Goal: Task Accomplishment & Management: Manage account settings

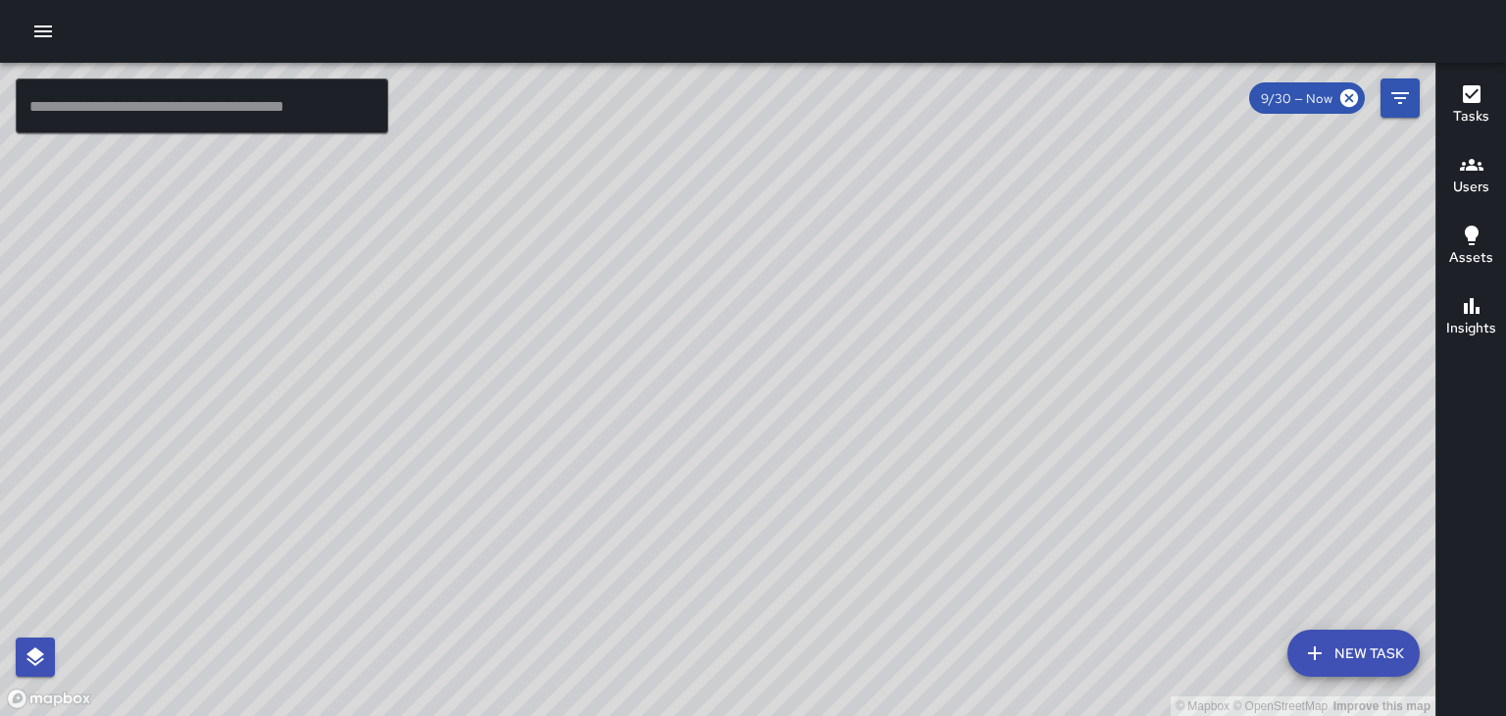
click at [39, 34] on icon "button" at bounding box center [43, 32] width 24 height 24
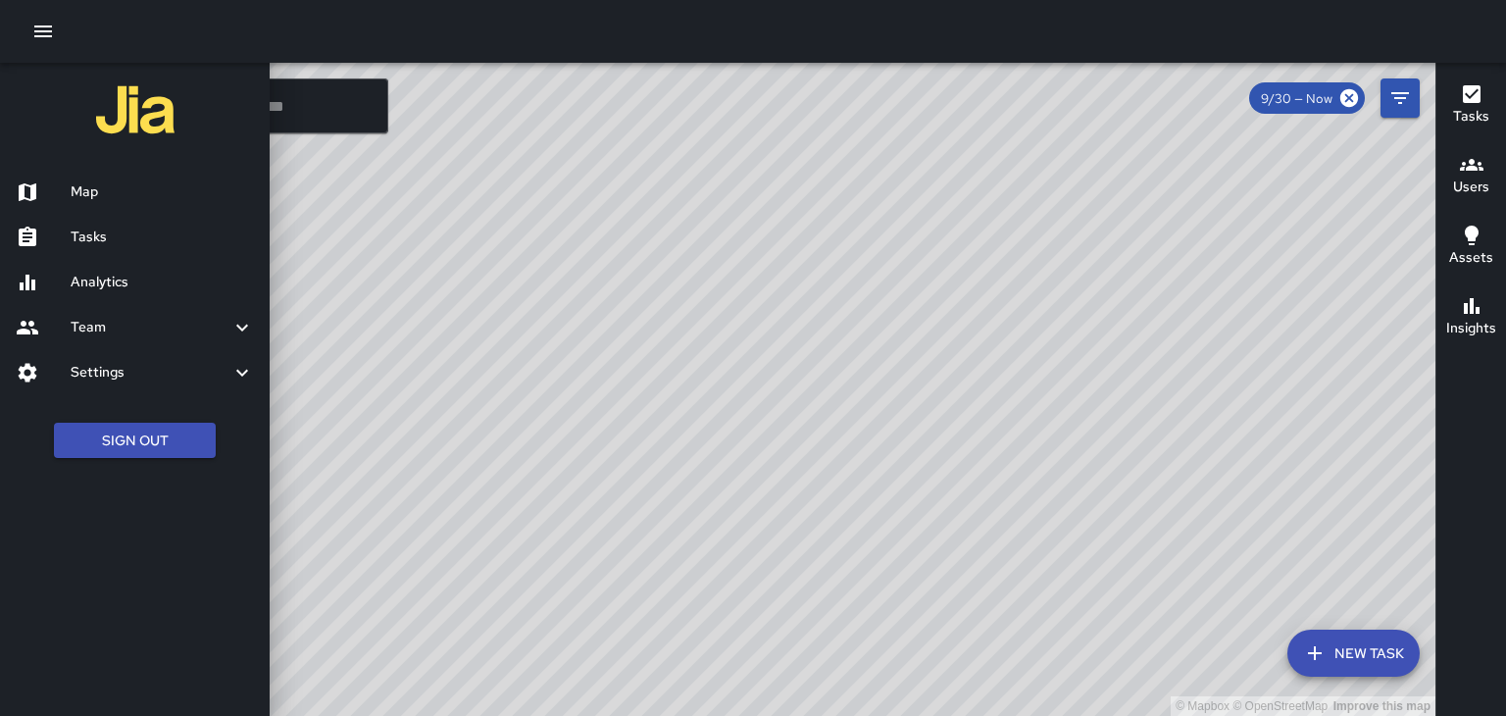
click at [169, 381] on h6 "Settings" at bounding box center [151, 373] width 160 height 22
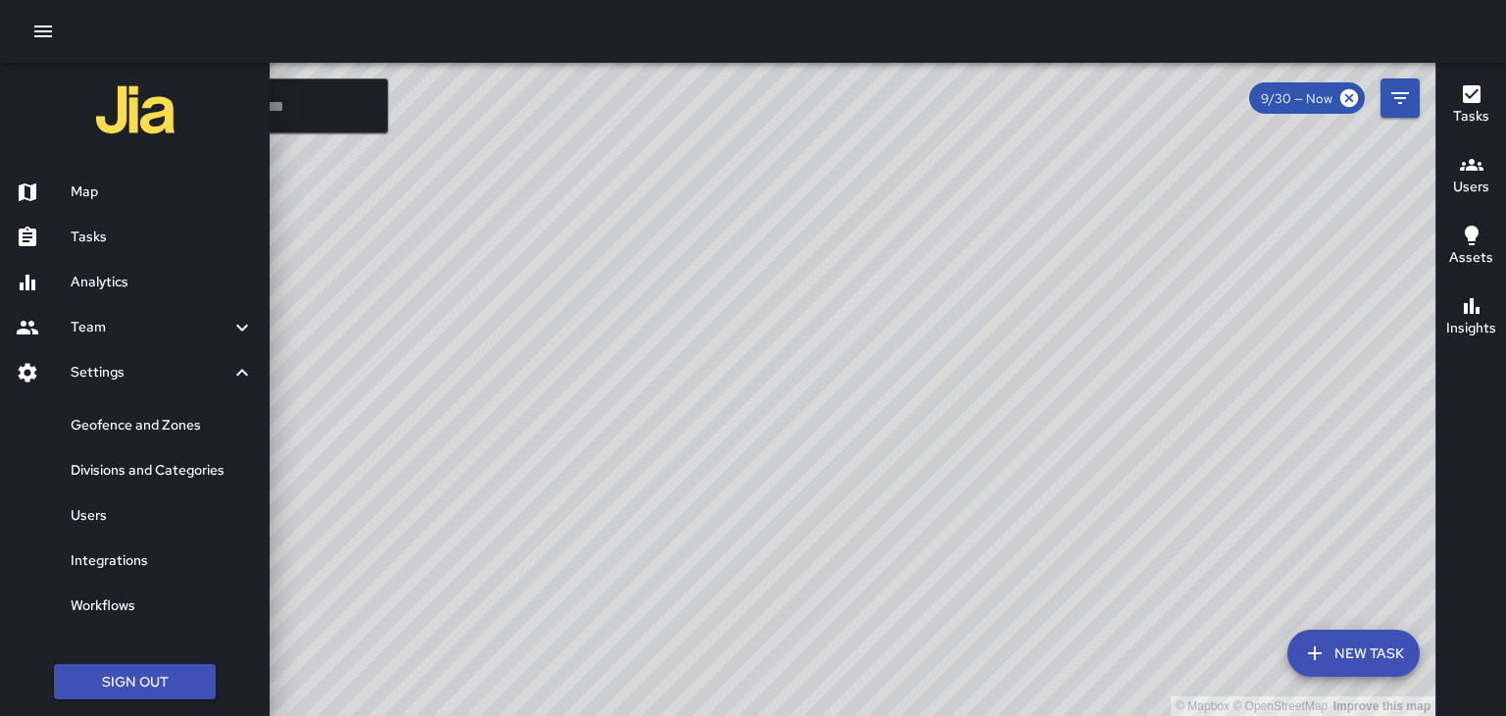
click at [69, 380] on div at bounding box center [43, 373] width 55 height 24
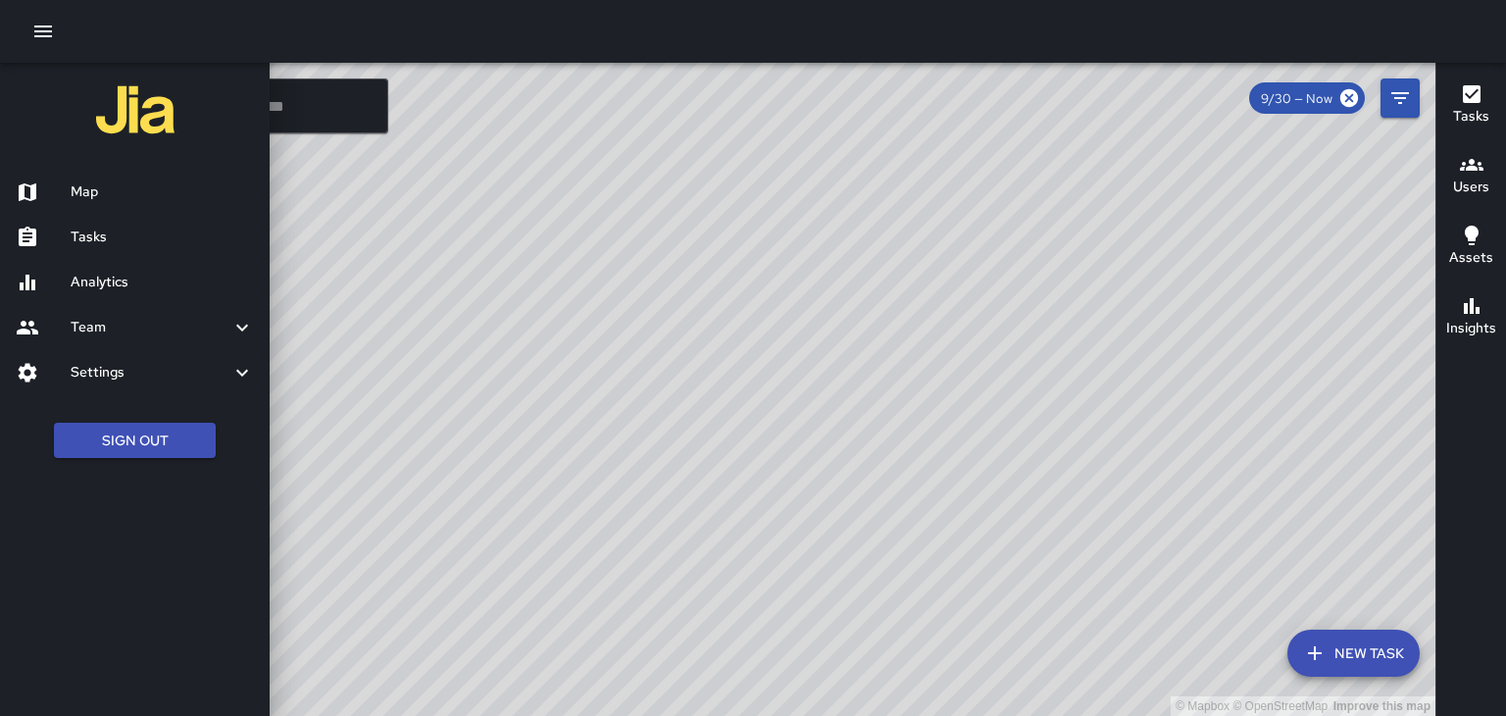
click at [80, 327] on h6 "Team" at bounding box center [151, 328] width 160 height 22
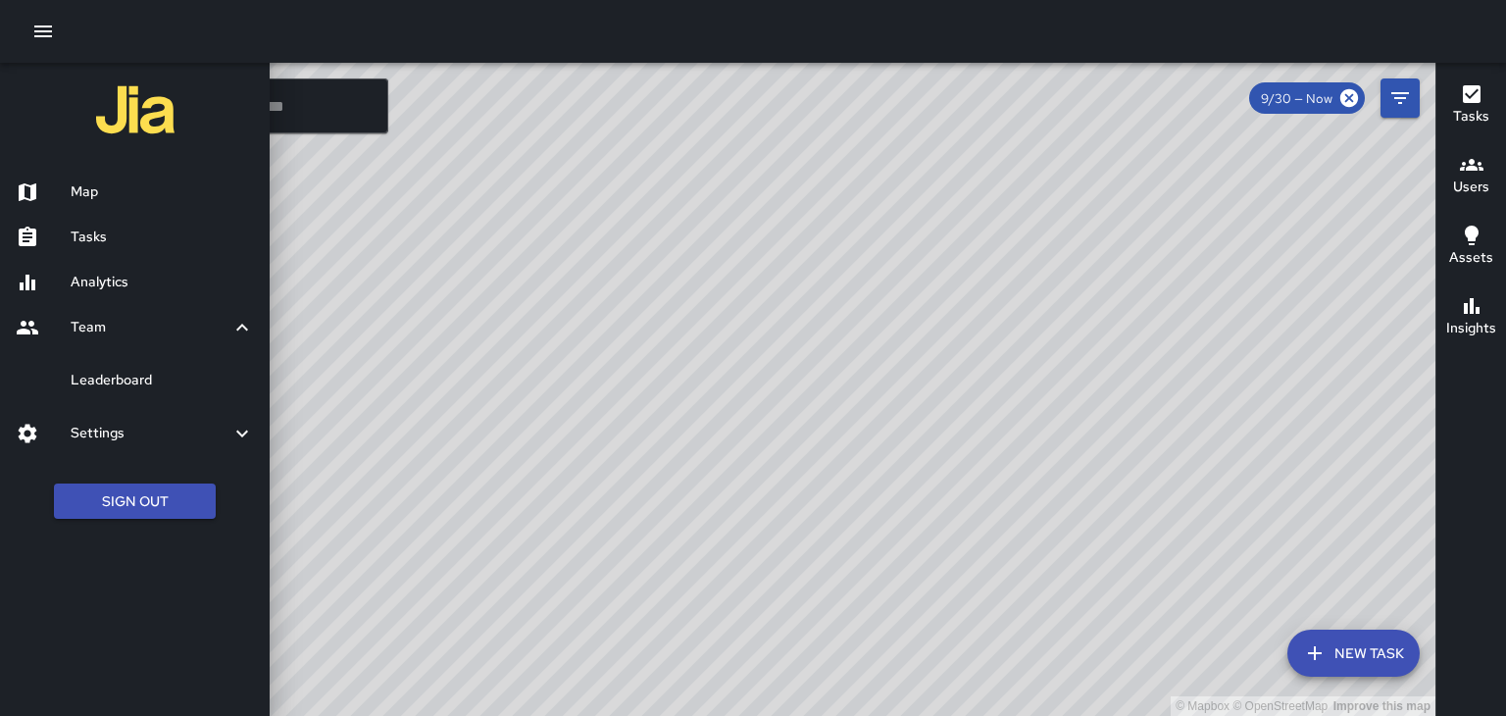
click at [59, 333] on div at bounding box center [43, 328] width 55 height 24
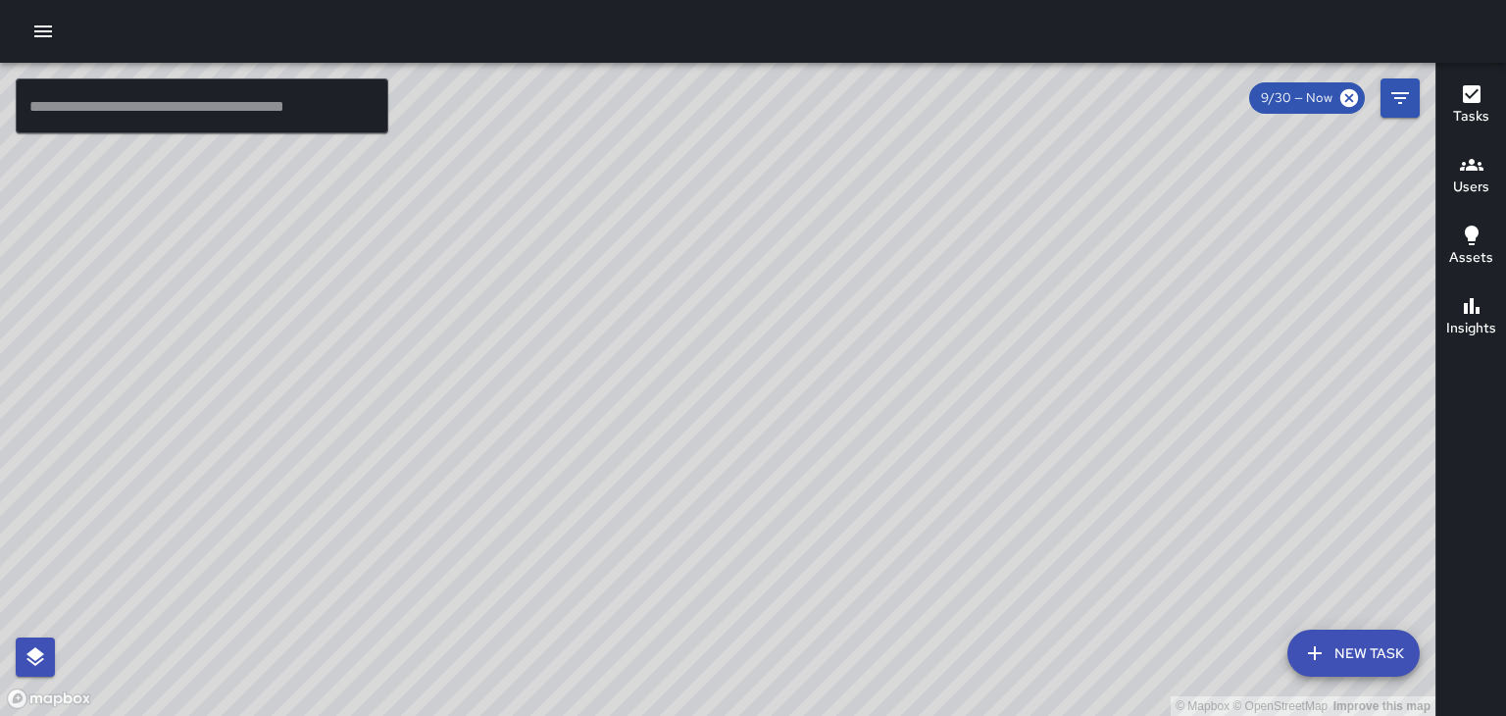
click at [1469, 171] on icon "button" at bounding box center [1472, 165] width 24 height 24
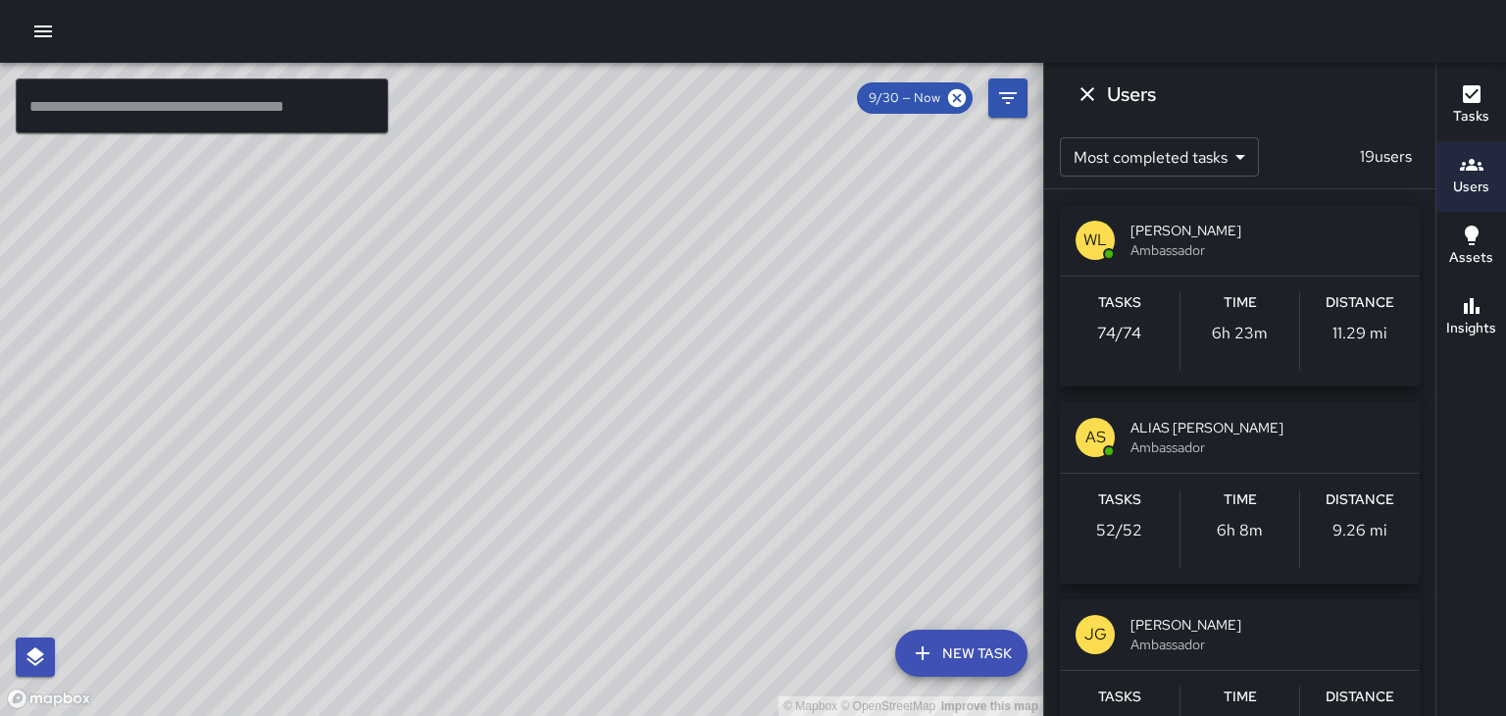
click at [1298, 236] on span "[PERSON_NAME]" at bounding box center [1268, 231] width 274 height 20
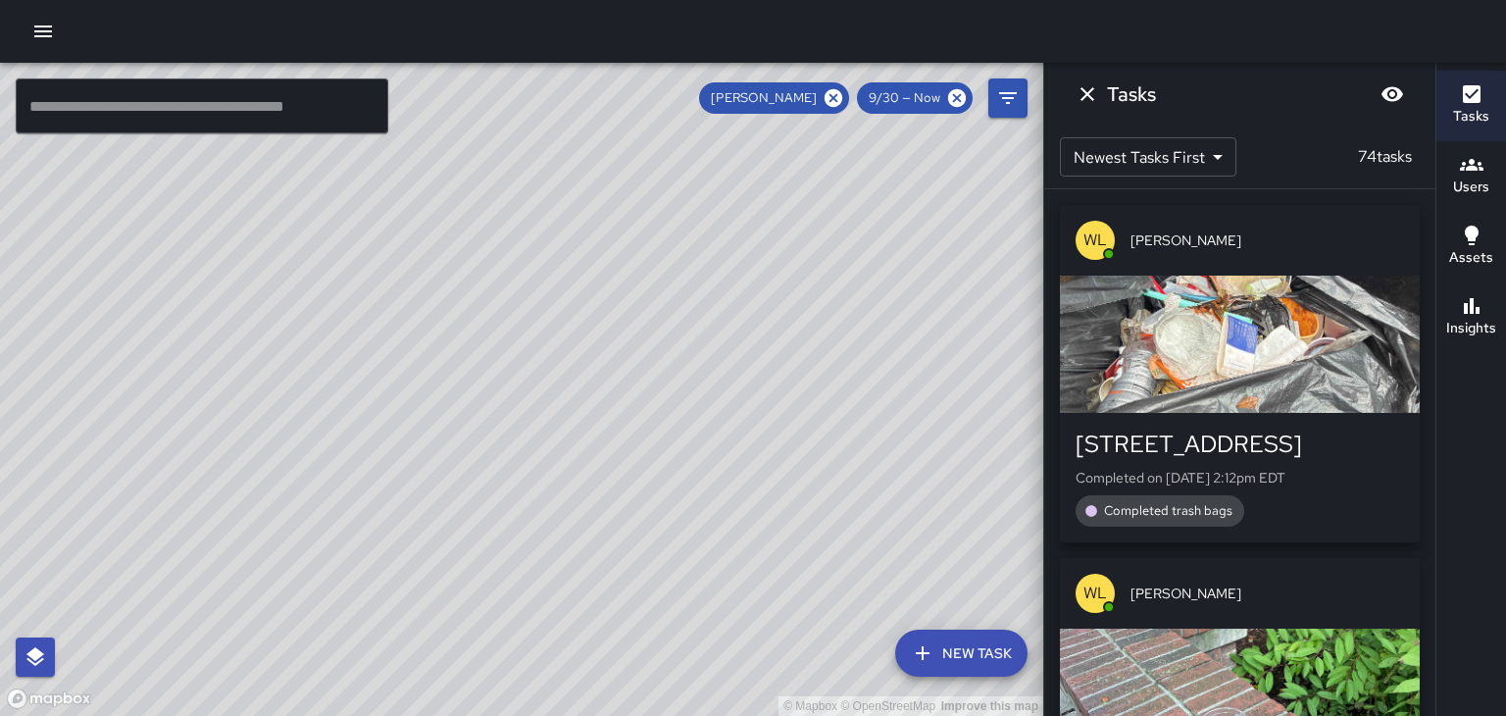
click at [1316, 253] on div "[PERSON_NAME]" at bounding box center [1240, 240] width 360 height 71
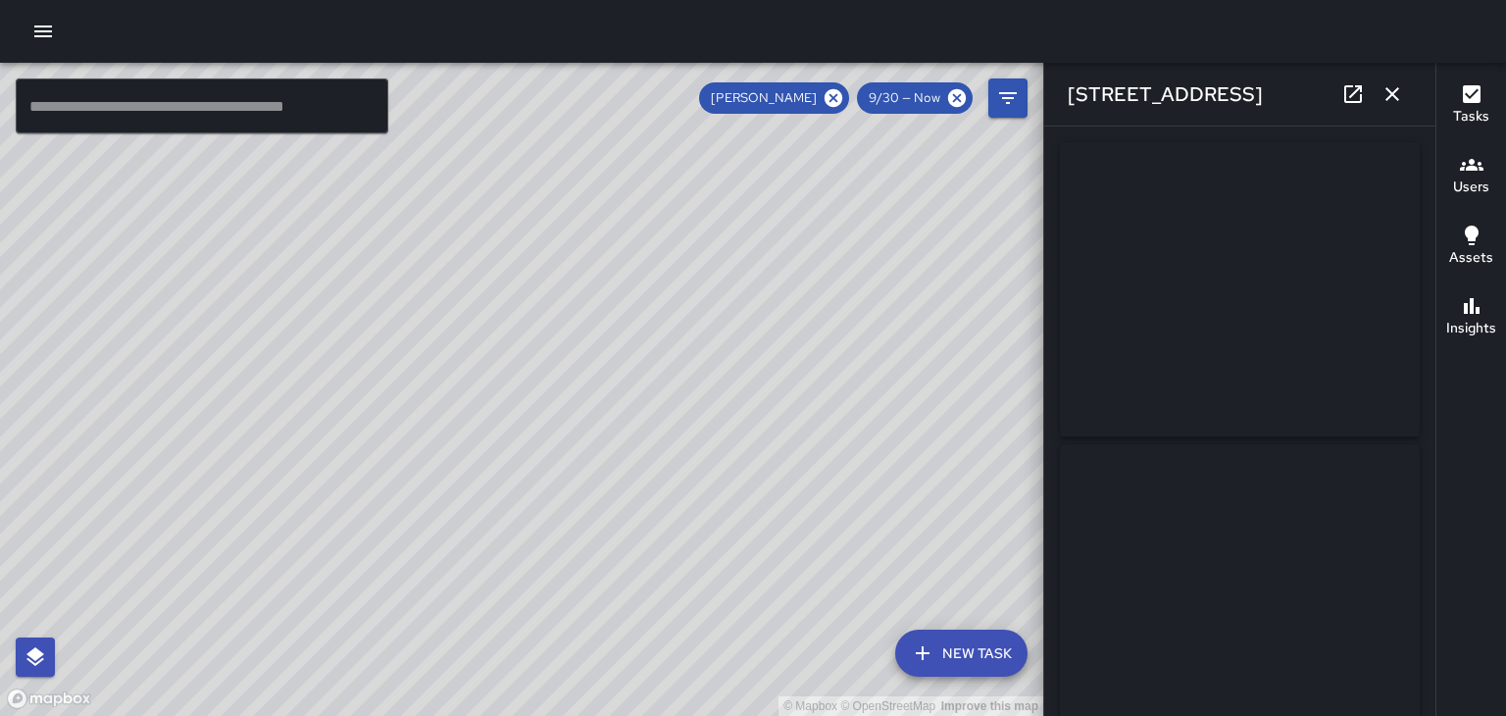
type input "**********"
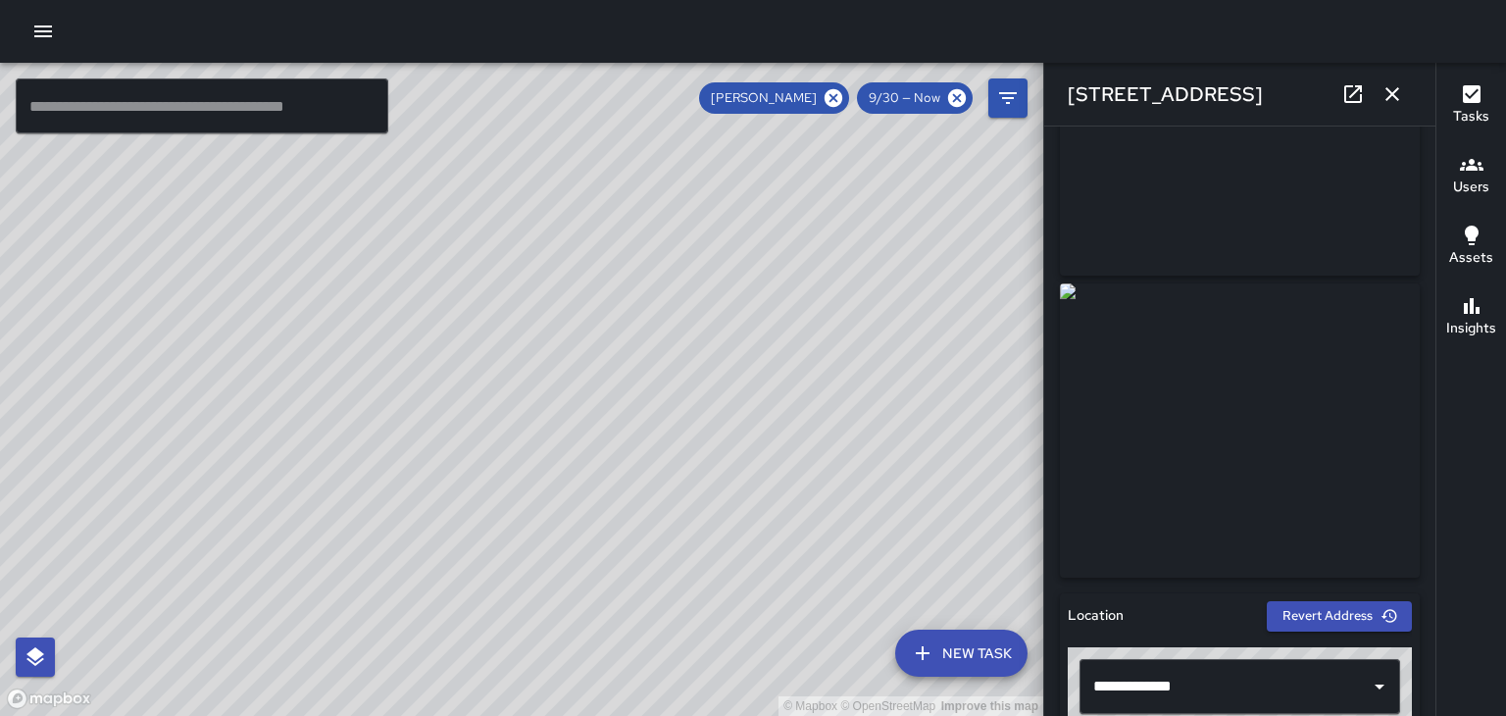
scroll to position [162, 0]
click at [1393, 95] on icon "button" at bounding box center [1393, 94] width 14 height 14
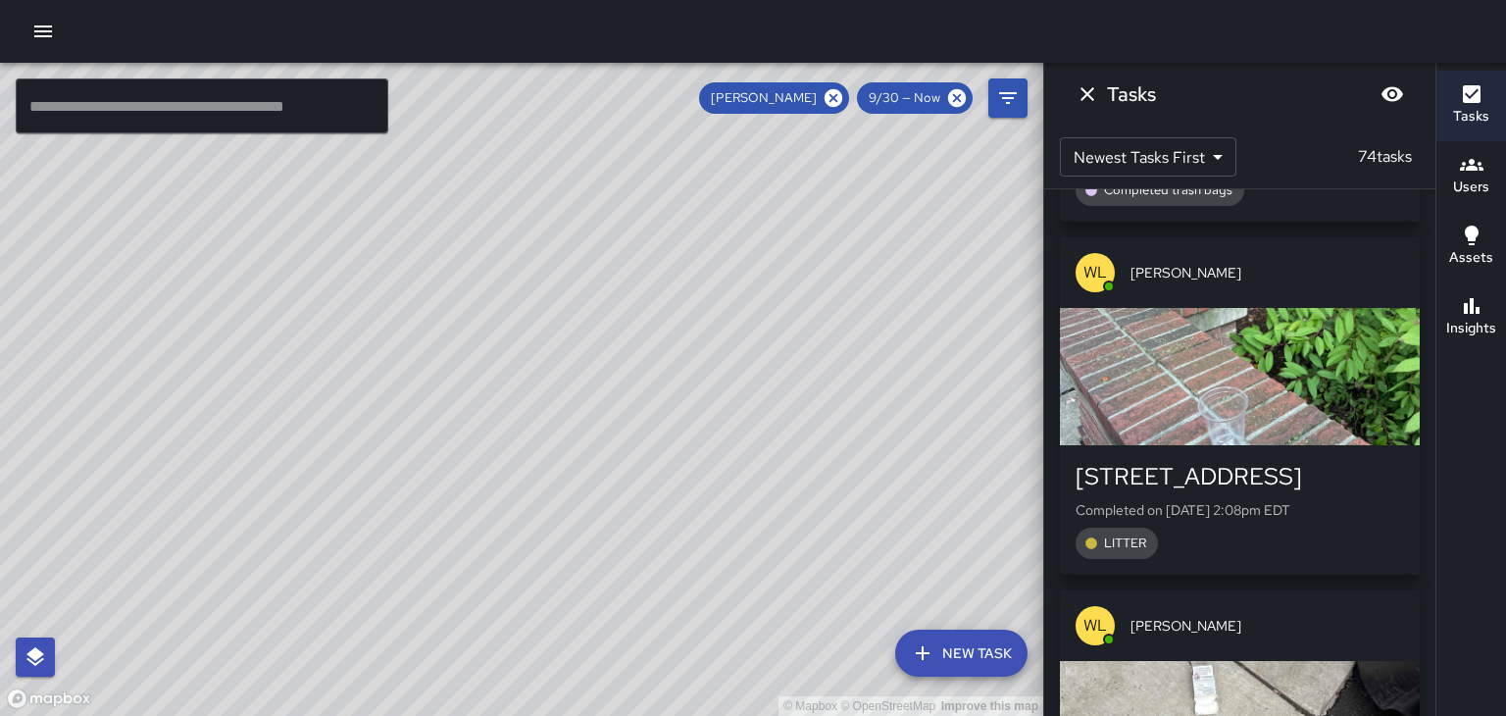
scroll to position [322, 0]
click at [1337, 272] on span "[PERSON_NAME]" at bounding box center [1268, 272] width 274 height 20
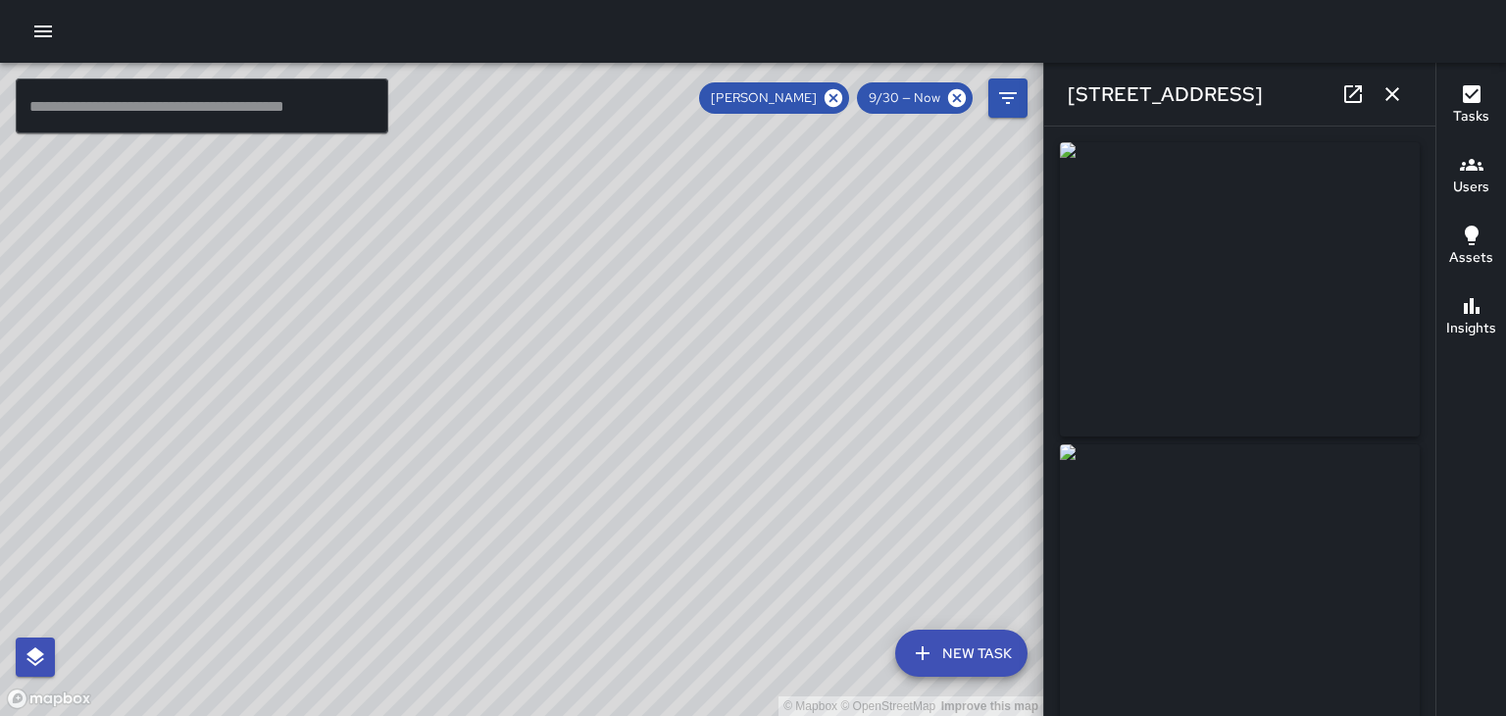
type input "**********"
click at [1341, 388] on img at bounding box center [1240, 519] width 360 height 294
click at [1392, 94] on icon "button" at bounding box center [1393, 94] width 14 height 14
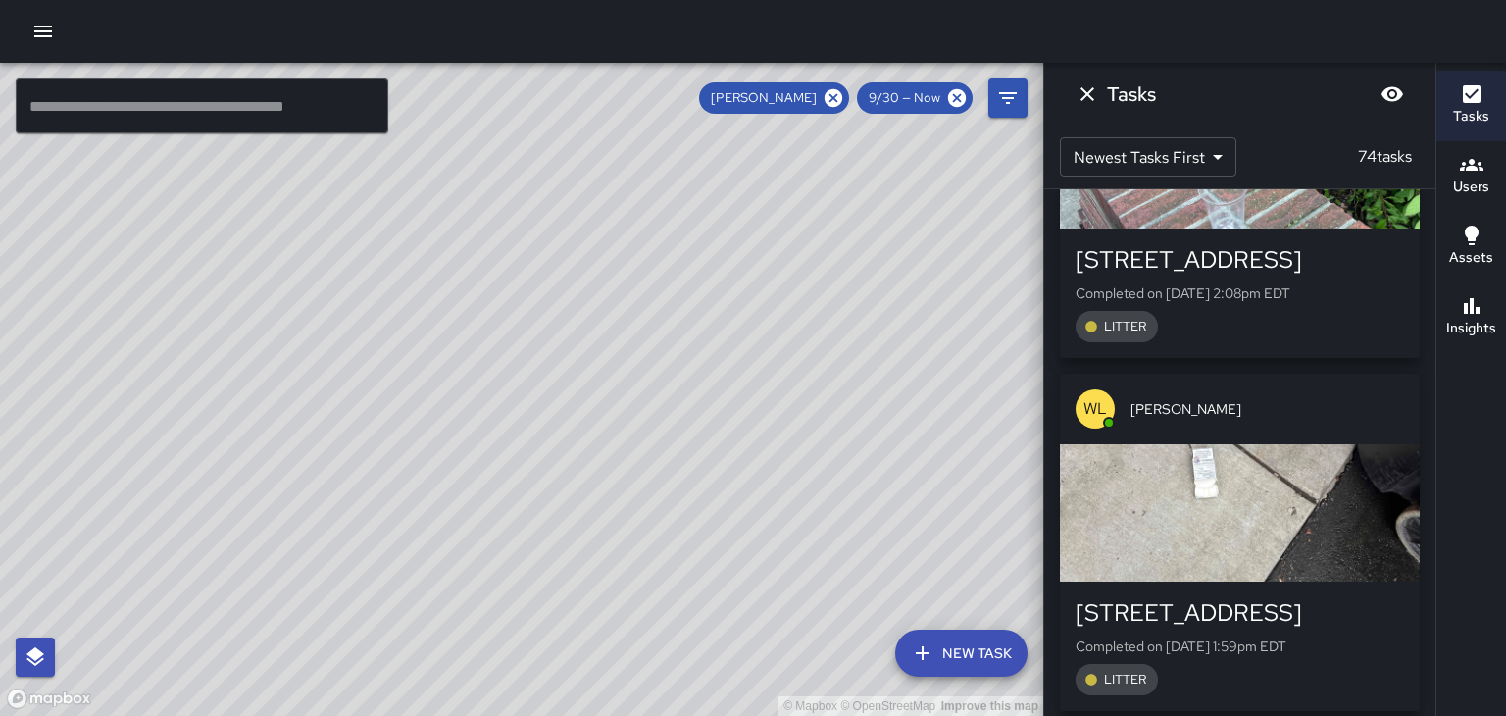
scroll to position [542, 0]
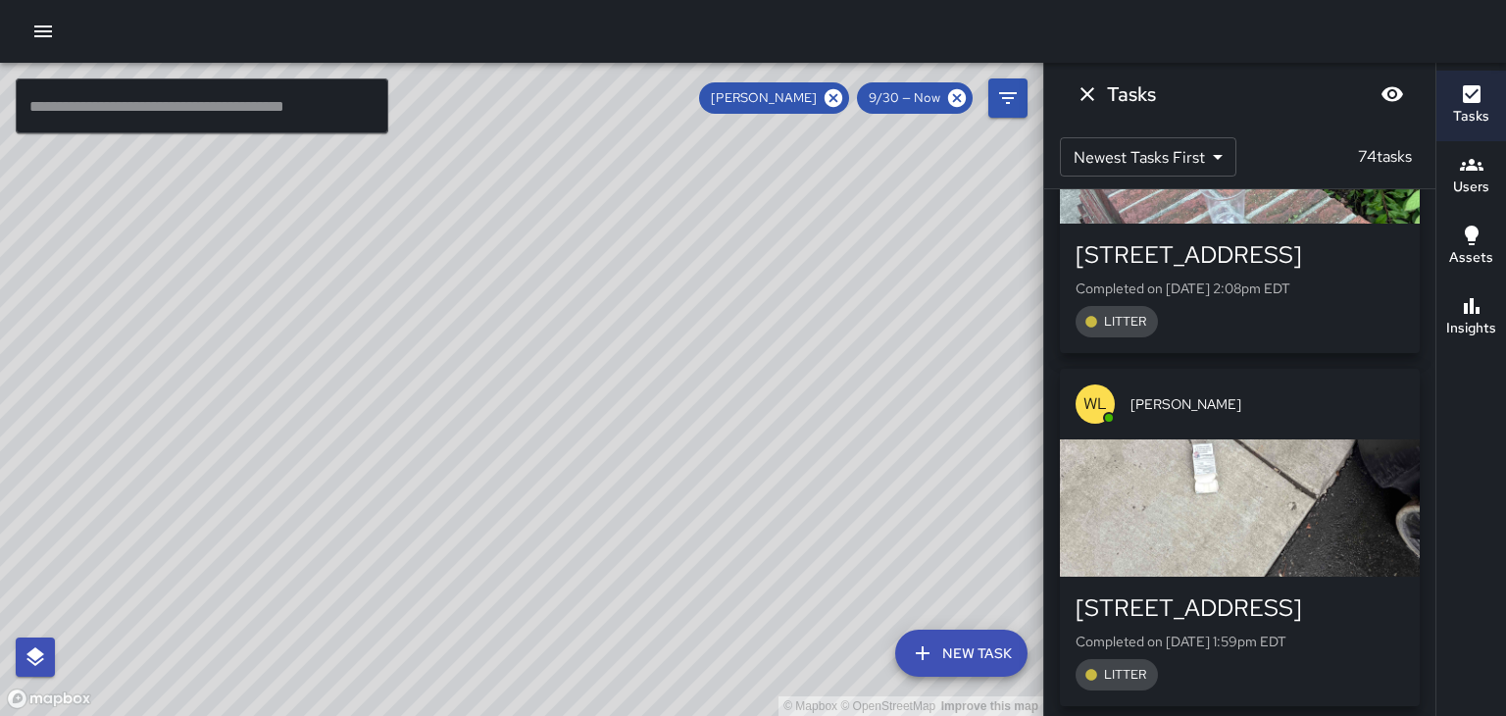
click at [1309, 396] on span "[PERSON_NAME]" at bounding box center [1268, 404] width 274 height 20
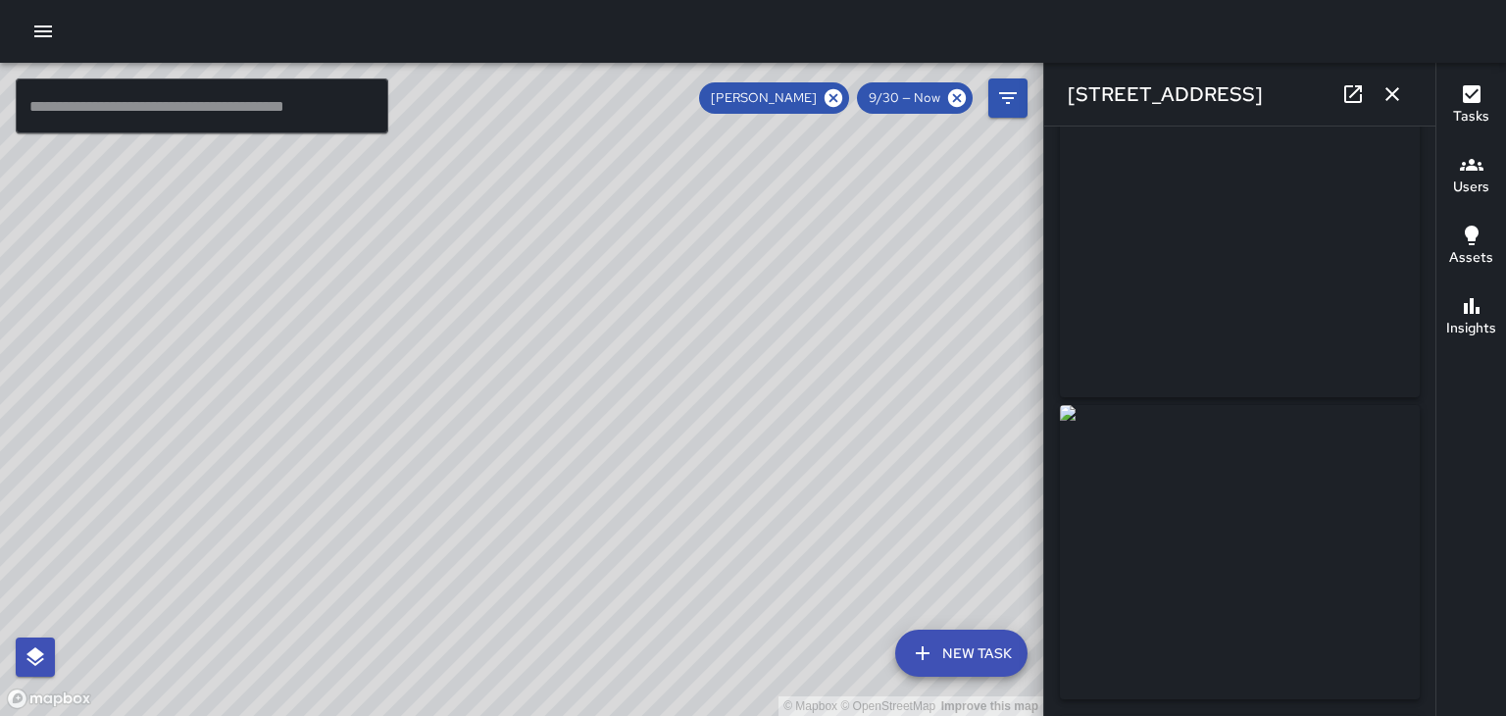
scroll to position [43, 0]
click at [1392, 94] on icon "button" at bounding box center [1393, 94] width 14 height 14
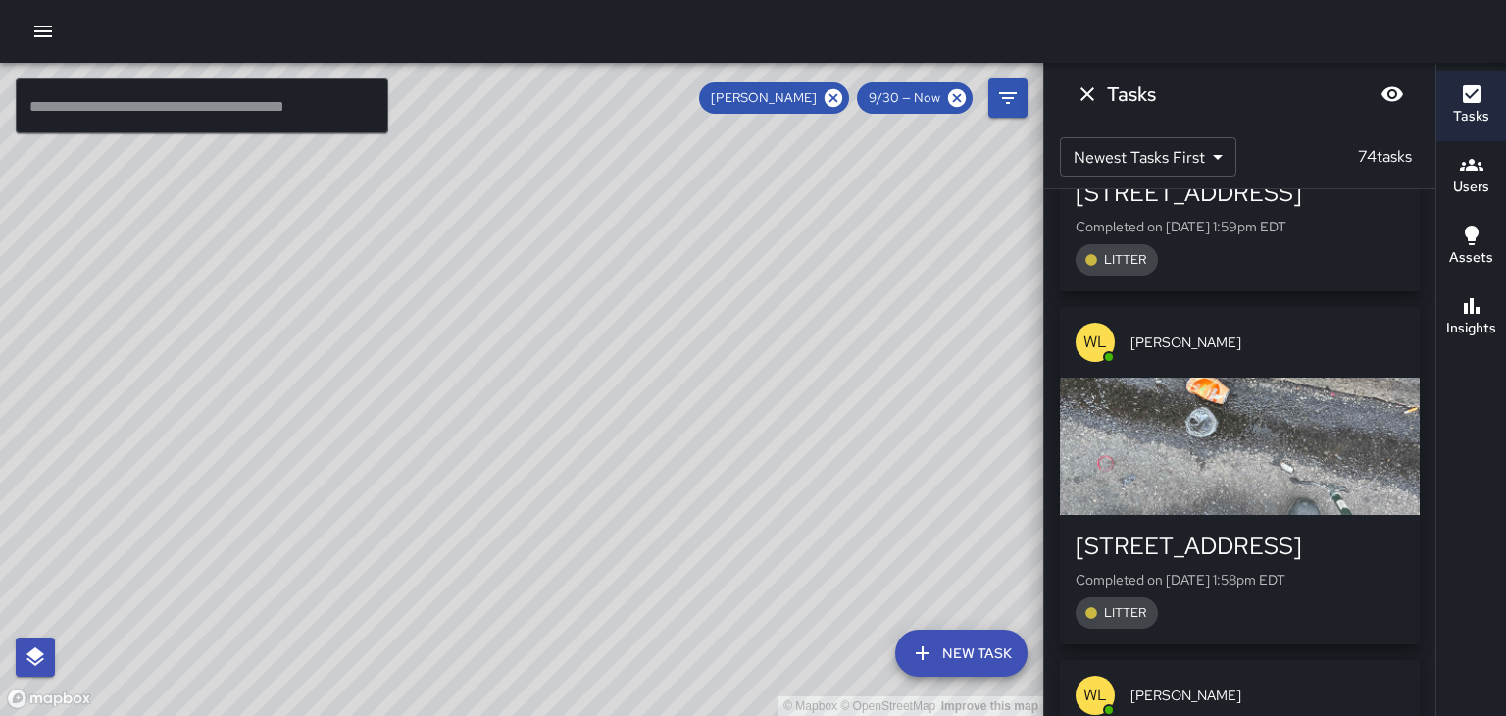
scroll to position [959, 0]
click at [1312, 357] on div "[PERSON_NAME]" at bounding box center [1240, 340] width 360 height 71
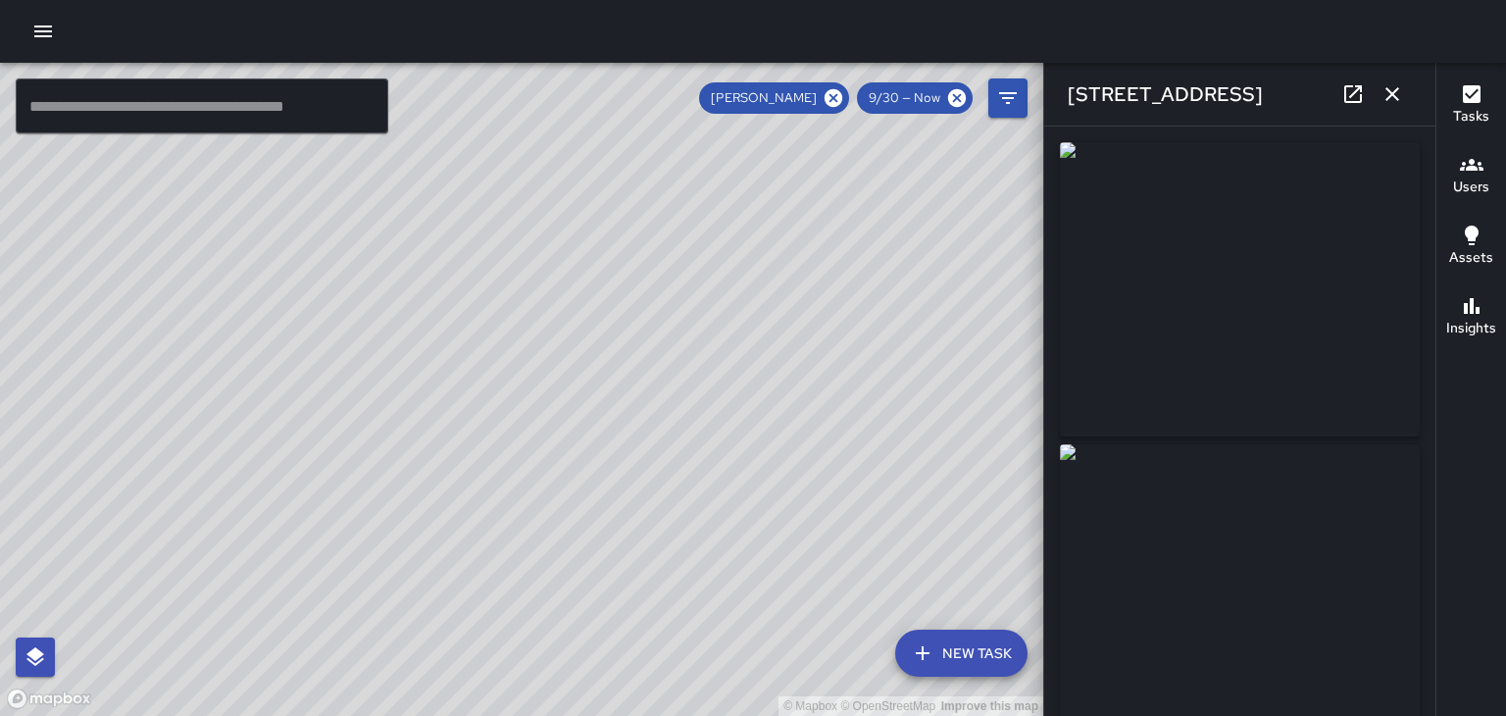
type input "**********"
click at [1396, 104] on icon "button" at bounding box center [1393, 94] width 24 height 24
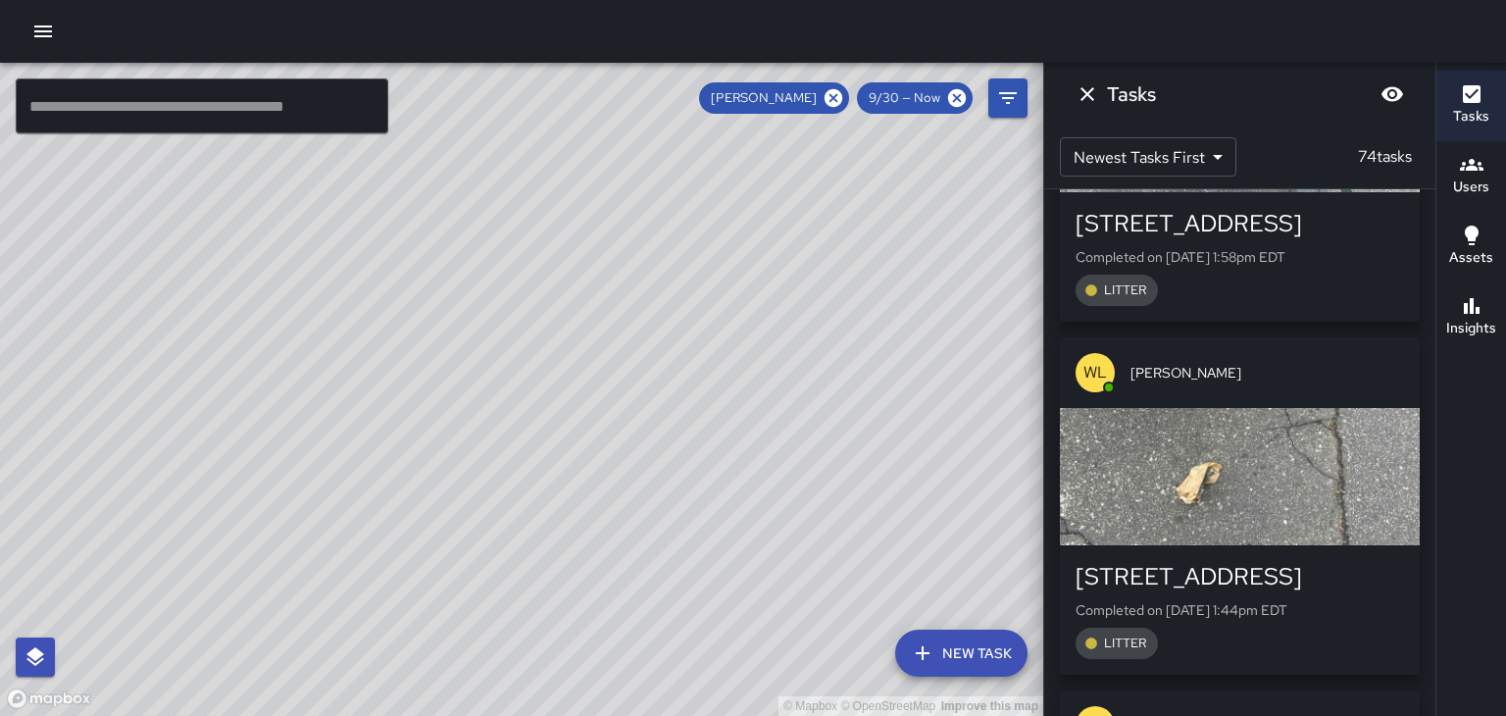
scroll to position [1283, 0]
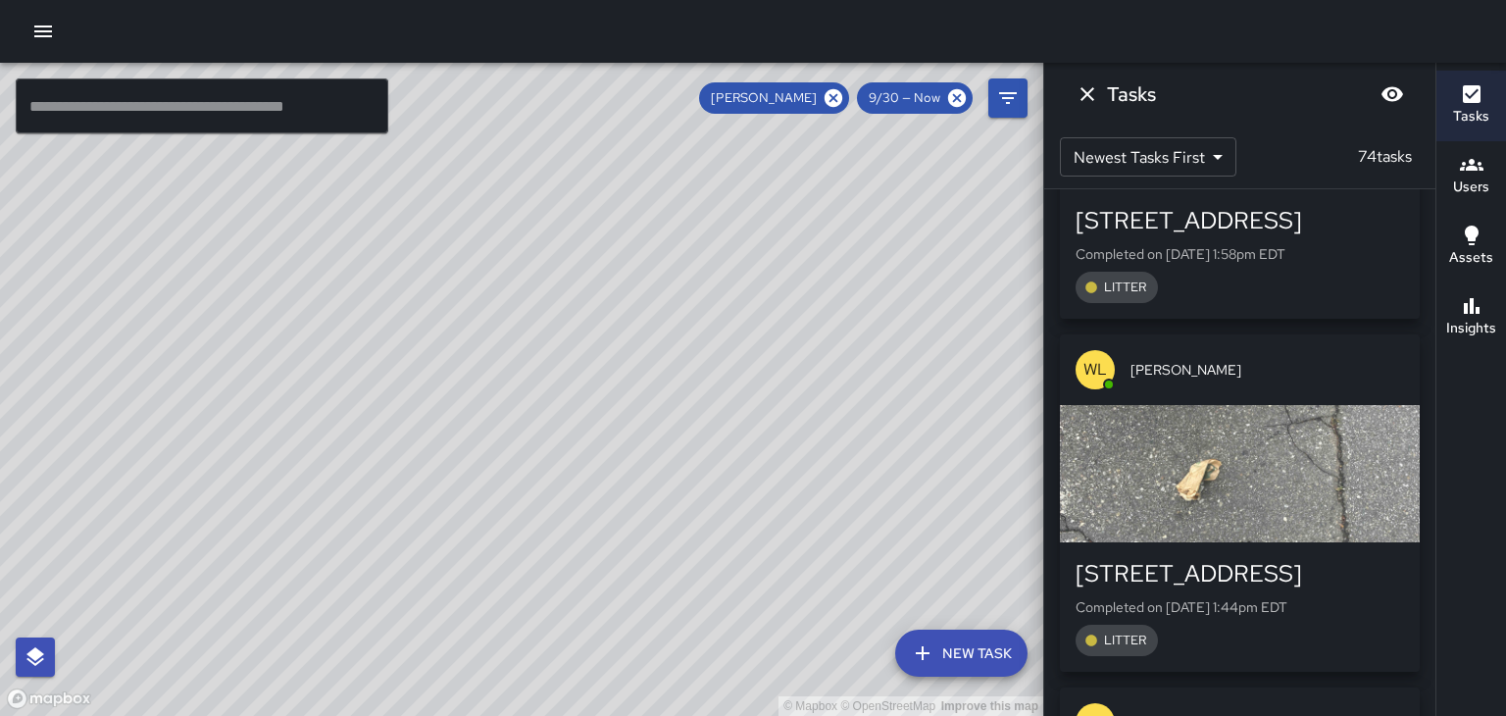
click at [1309, 358] on div "[PERSON_NAME]" at bounding box center [1240, 369] width 360 height 71
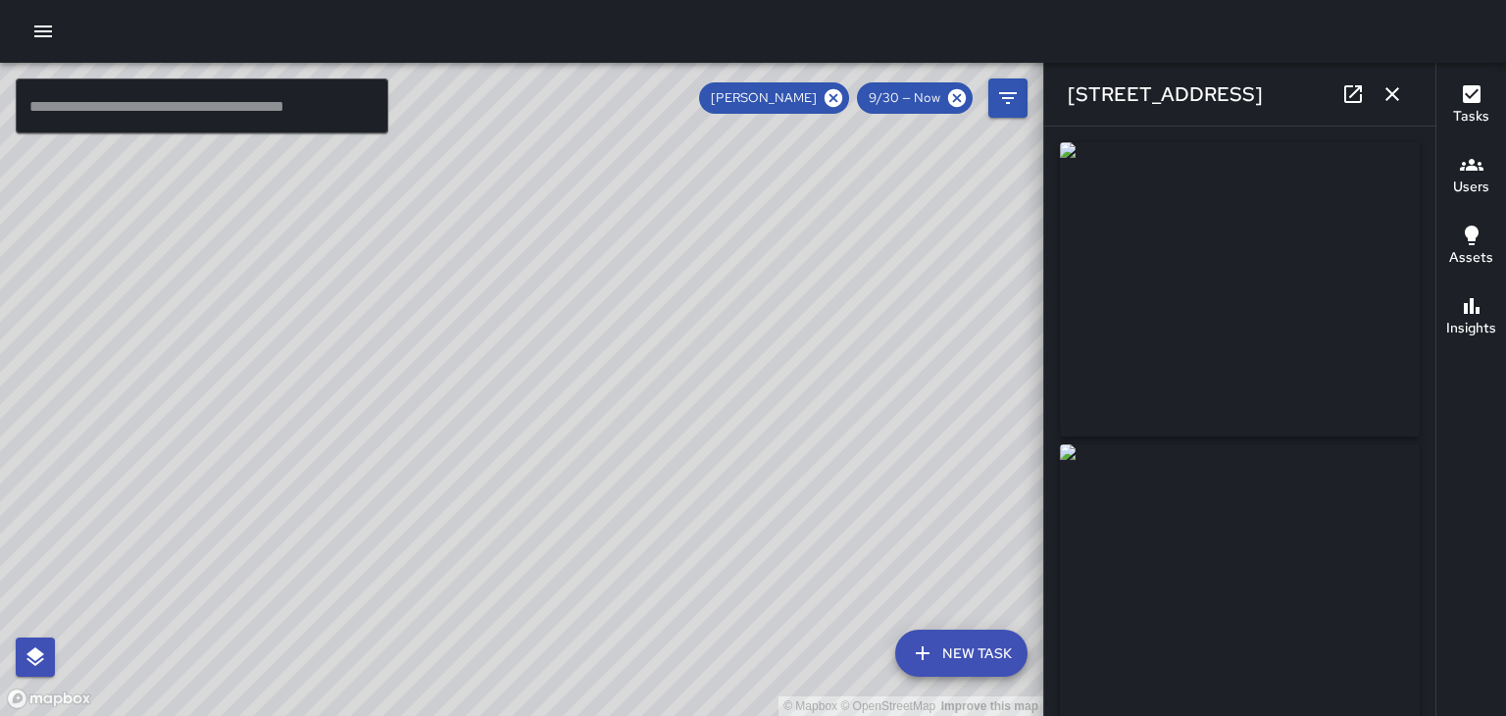
type input "**********"
click at [1305, 374] on img at bounding box center [1240, 289] width 360 height 294
click at [1411, 113] on div "[STREET_ADDRESS]" at bounding box center [1239, 94] width 391 height 63
click at [1392, 94] on icon "button" at bounding box center [1393, 94] width 14 height 14
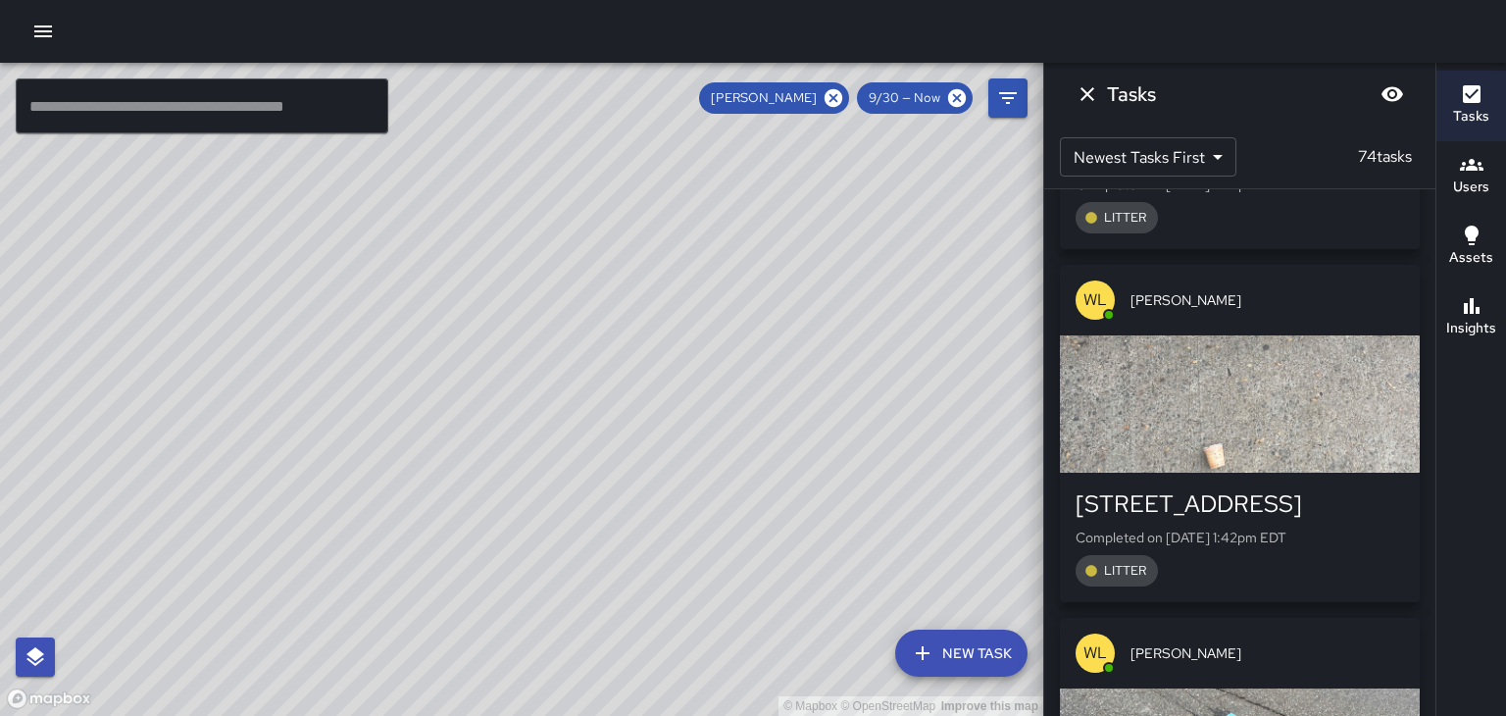
scroll to position [1707, 0]
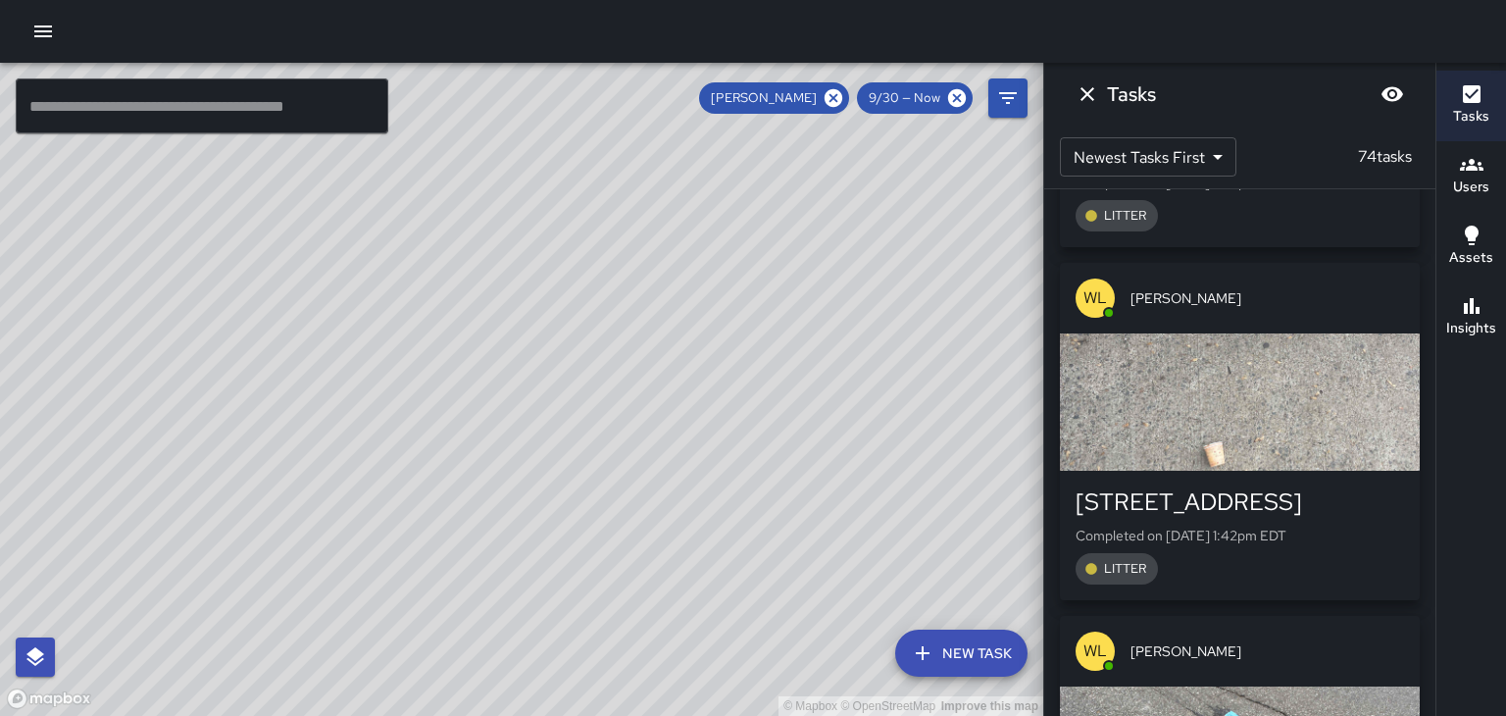
click at [1349, 295] on span "[PERSON_NAME]" at bounding box center [1268, 298] width 274 height 20
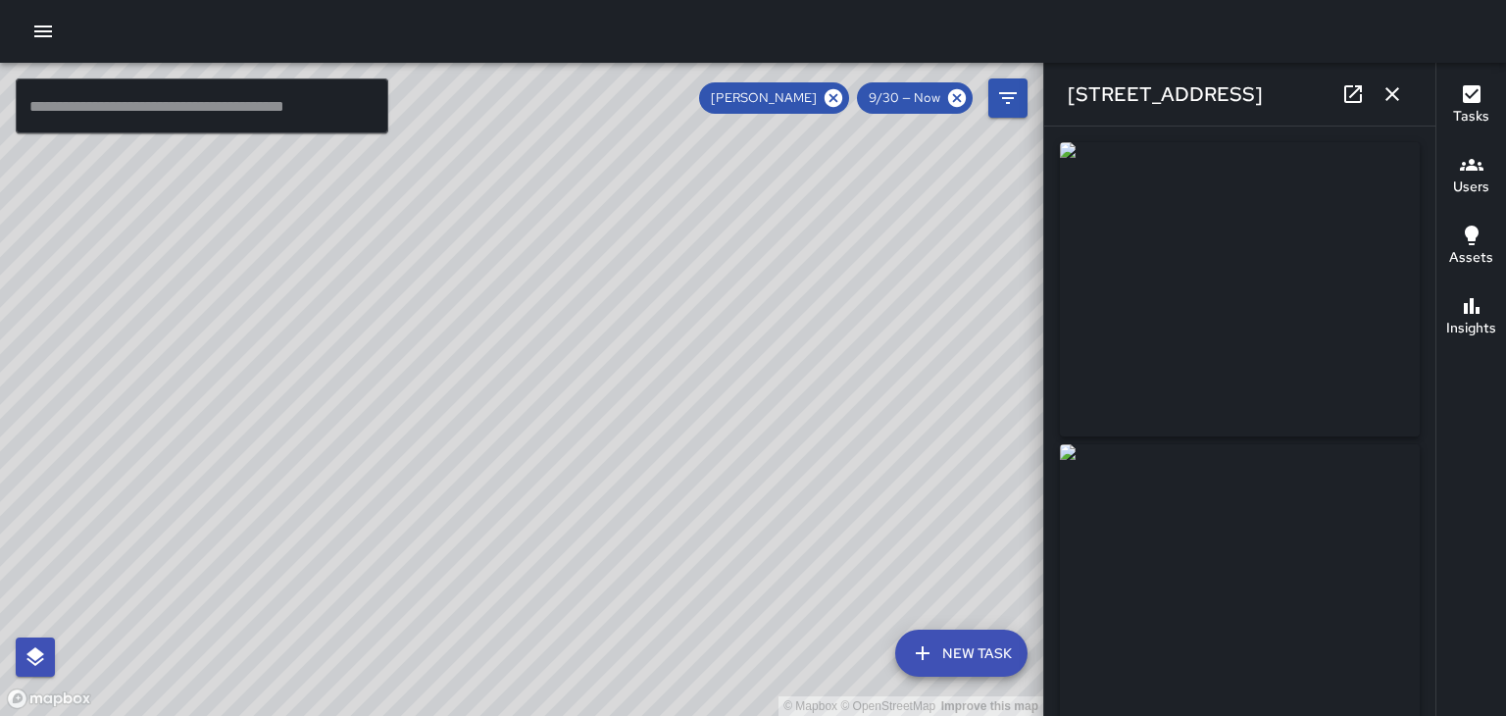
type input "**********"
click at [1408, 92] on button "button" at bounding box center [1392, 94] width 39 height 39
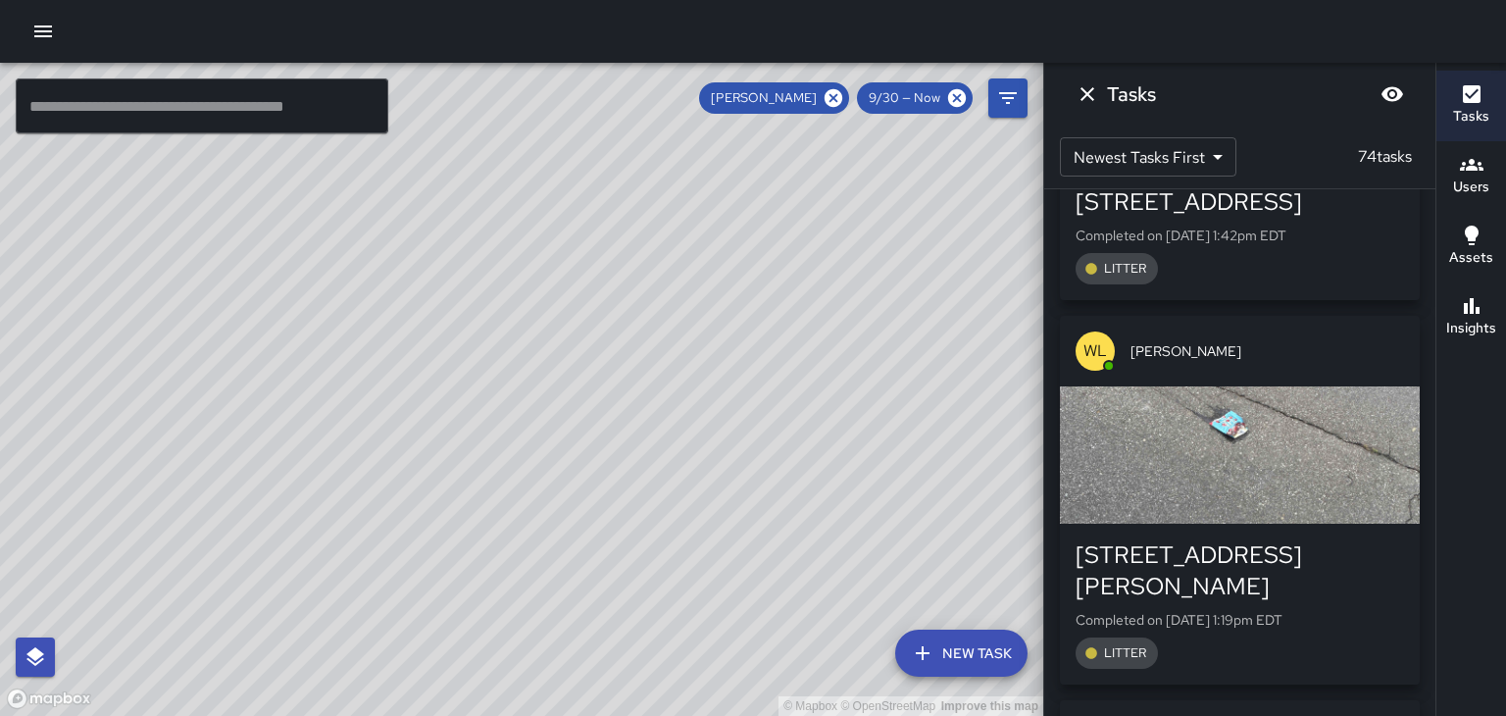
scroll to position [2008, 0]
click at [1330, 356] on span "[PERSON_NAME]" at bounding box center [1268, 350] width 274 height 20
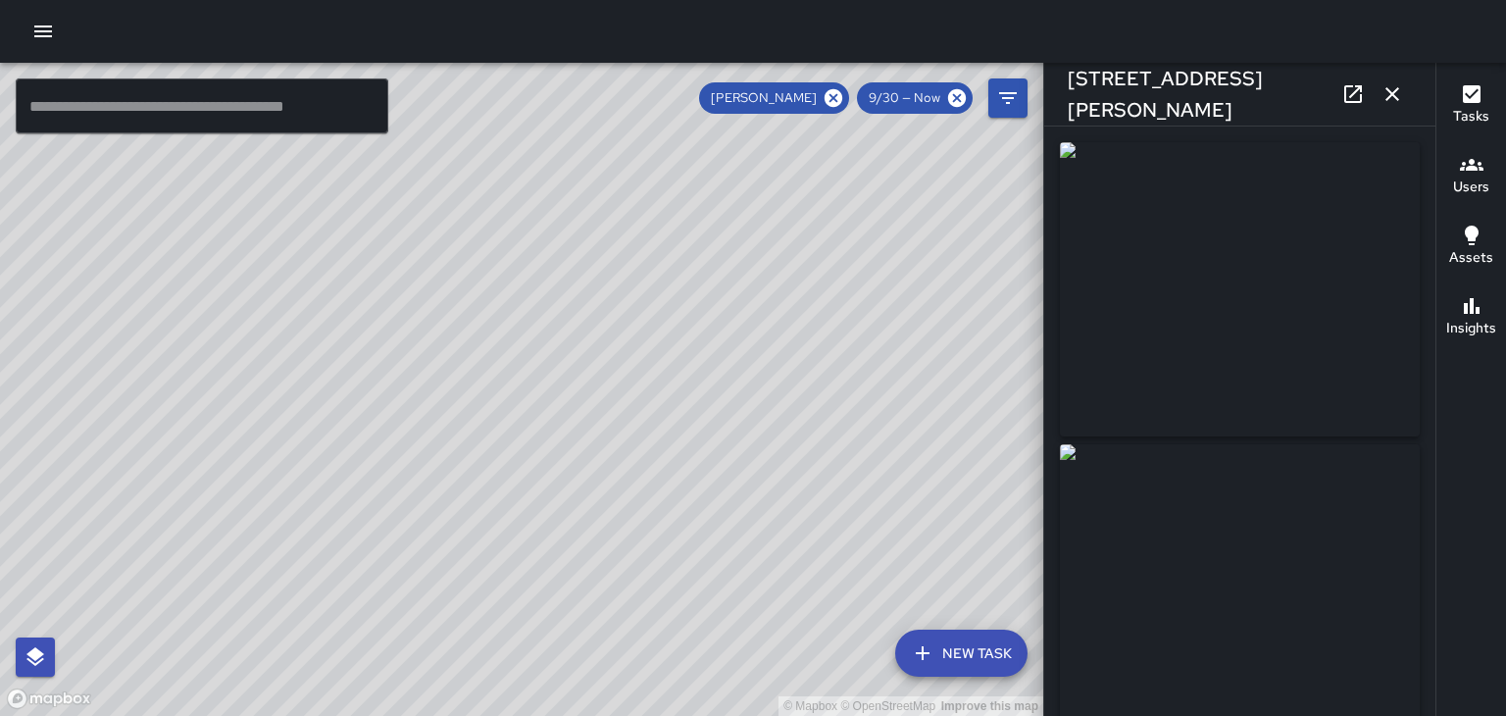
type input "**********"
click at [1391, 105] on icon "button" at bounding box center [1393, 94] width 24 height 24
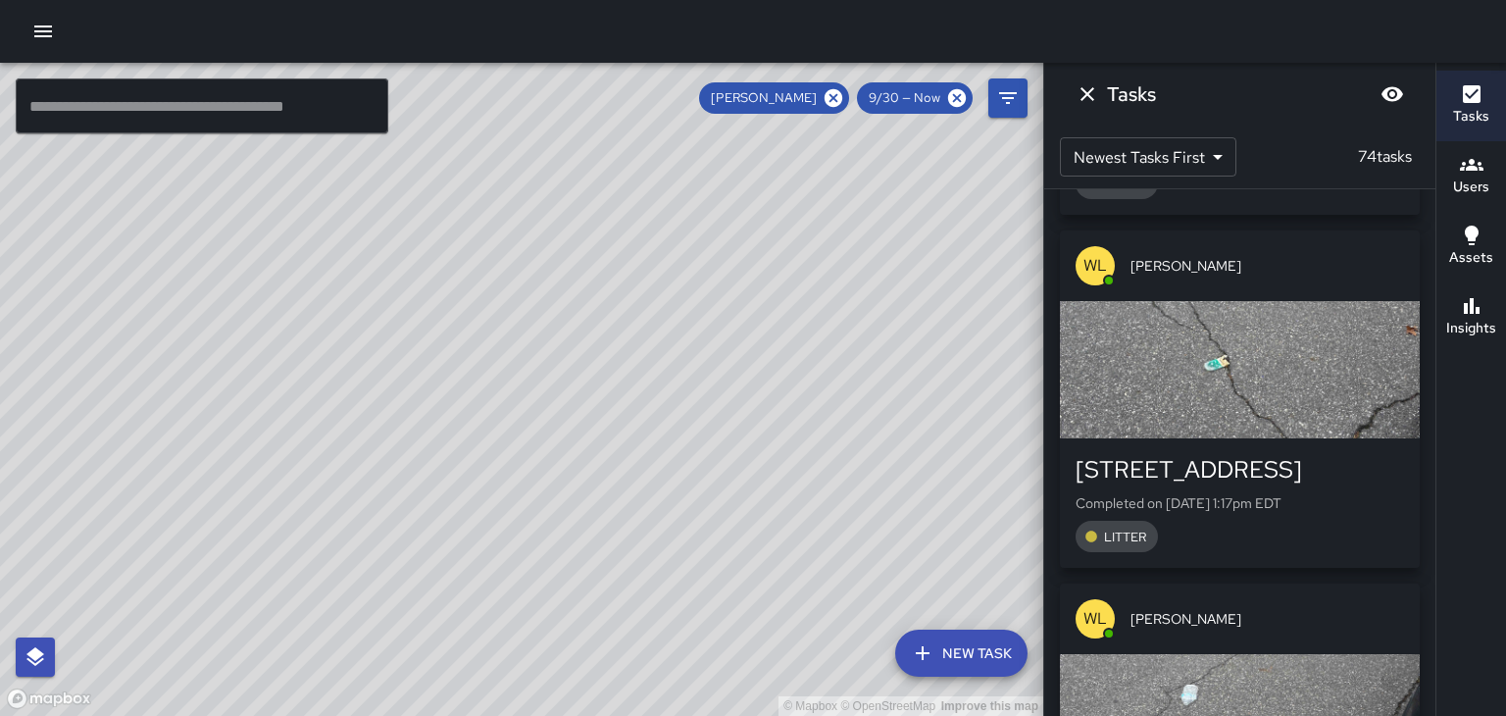
scroll to position [2479, 0]
click at [1357, 245] on div "[PERSON_NAME]" at bounding box center [1240, 263] width 360 height 71
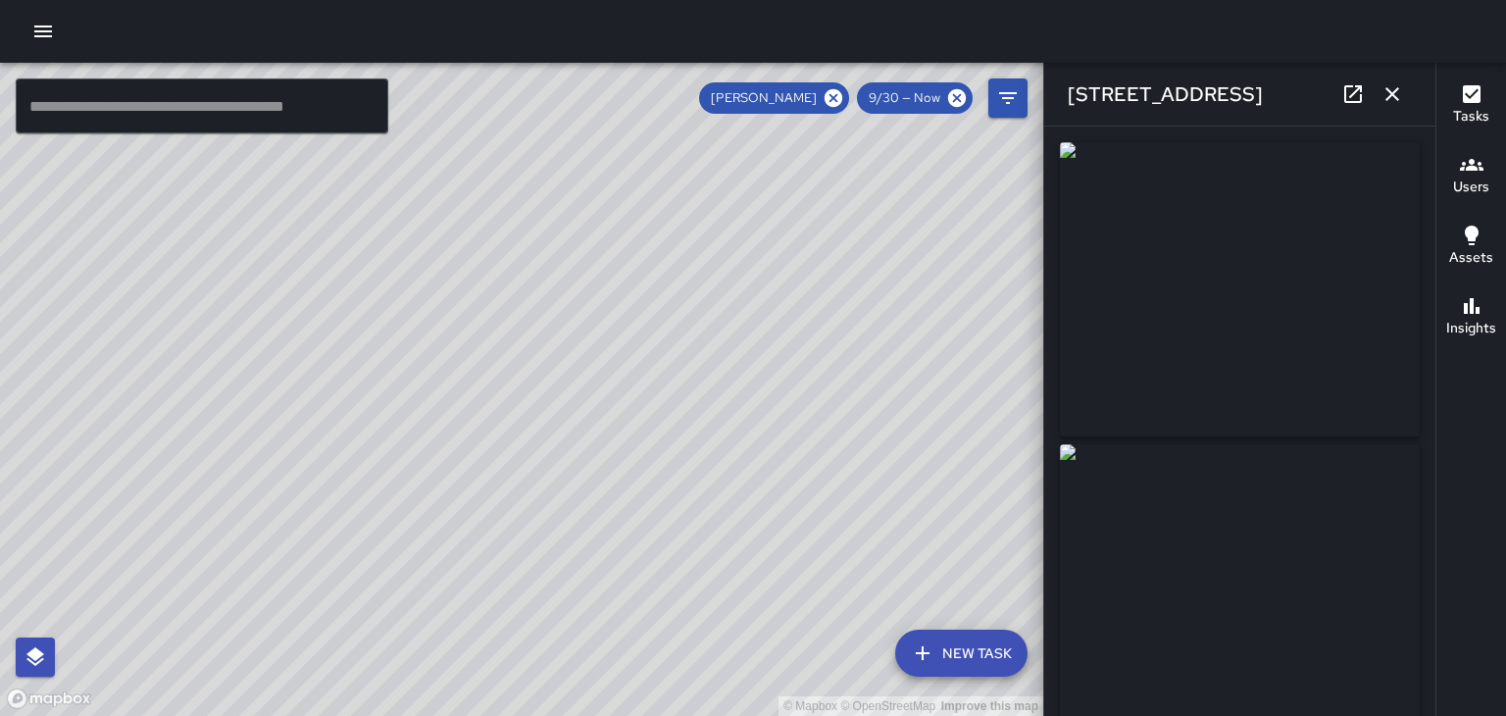
type input "**********"
click at [839, 95] on icon at bounding box center [834, 98] width 18 height 18
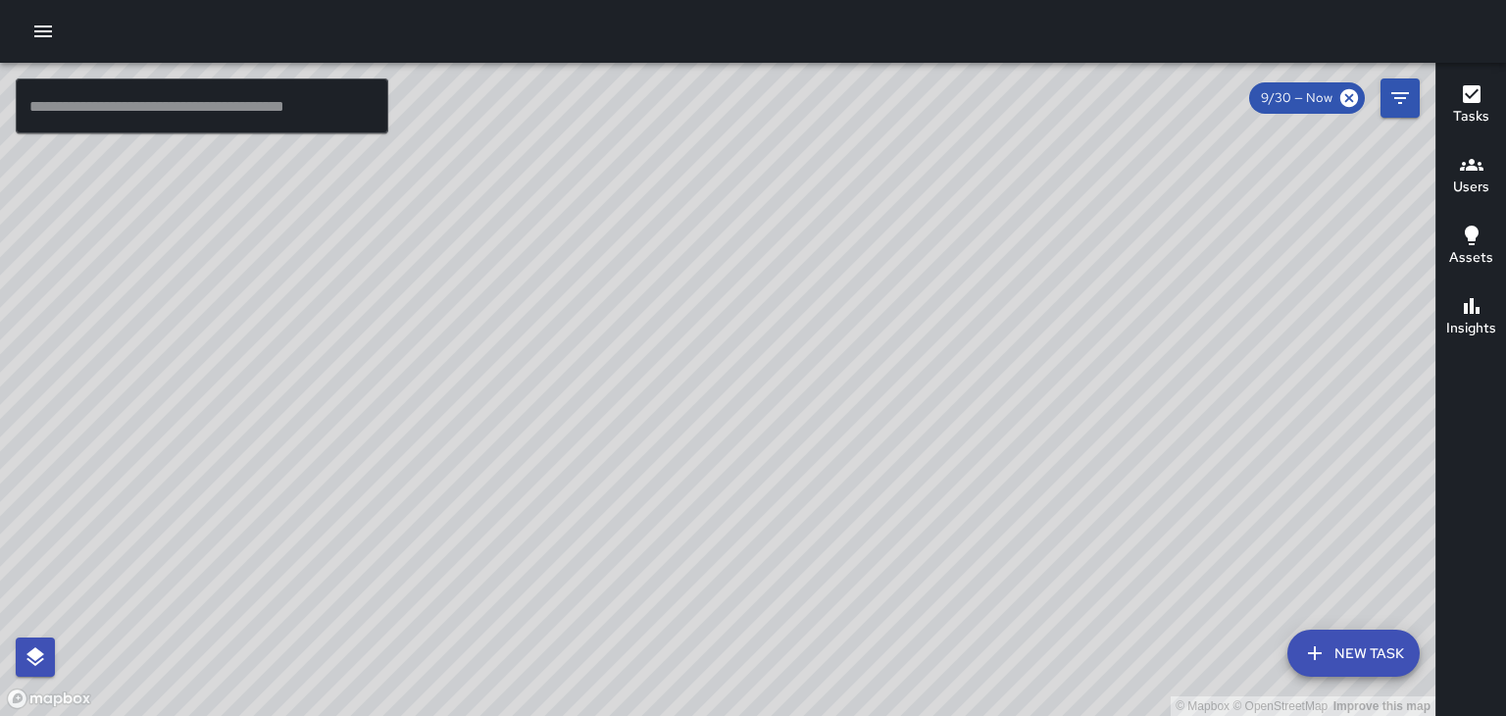
click at [1459, 193] on h6 "Users" at bounding box center [1471, 188] width 36 height 22
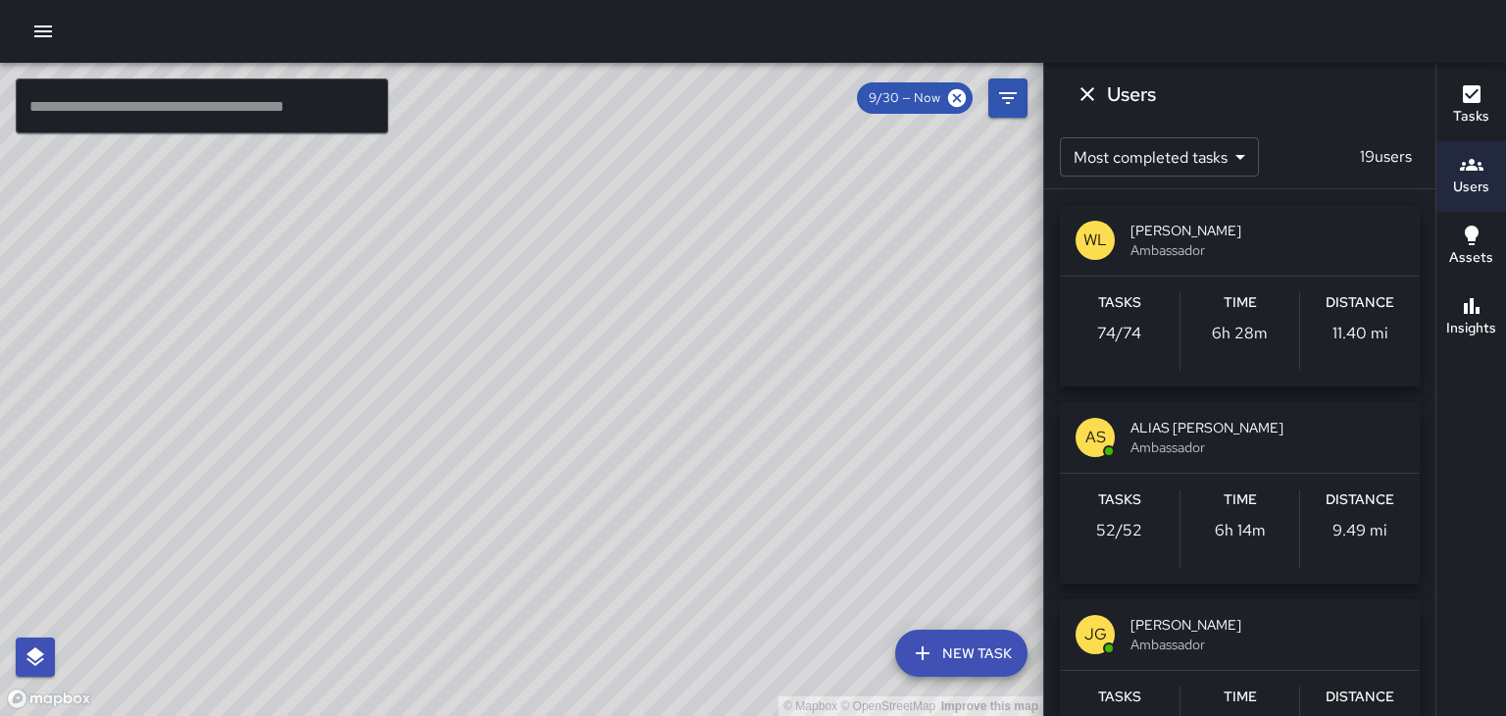
click at [1214, 232] on span "[PERSON_NAME]" at bounding box center [1268, 231] width 274 height 20
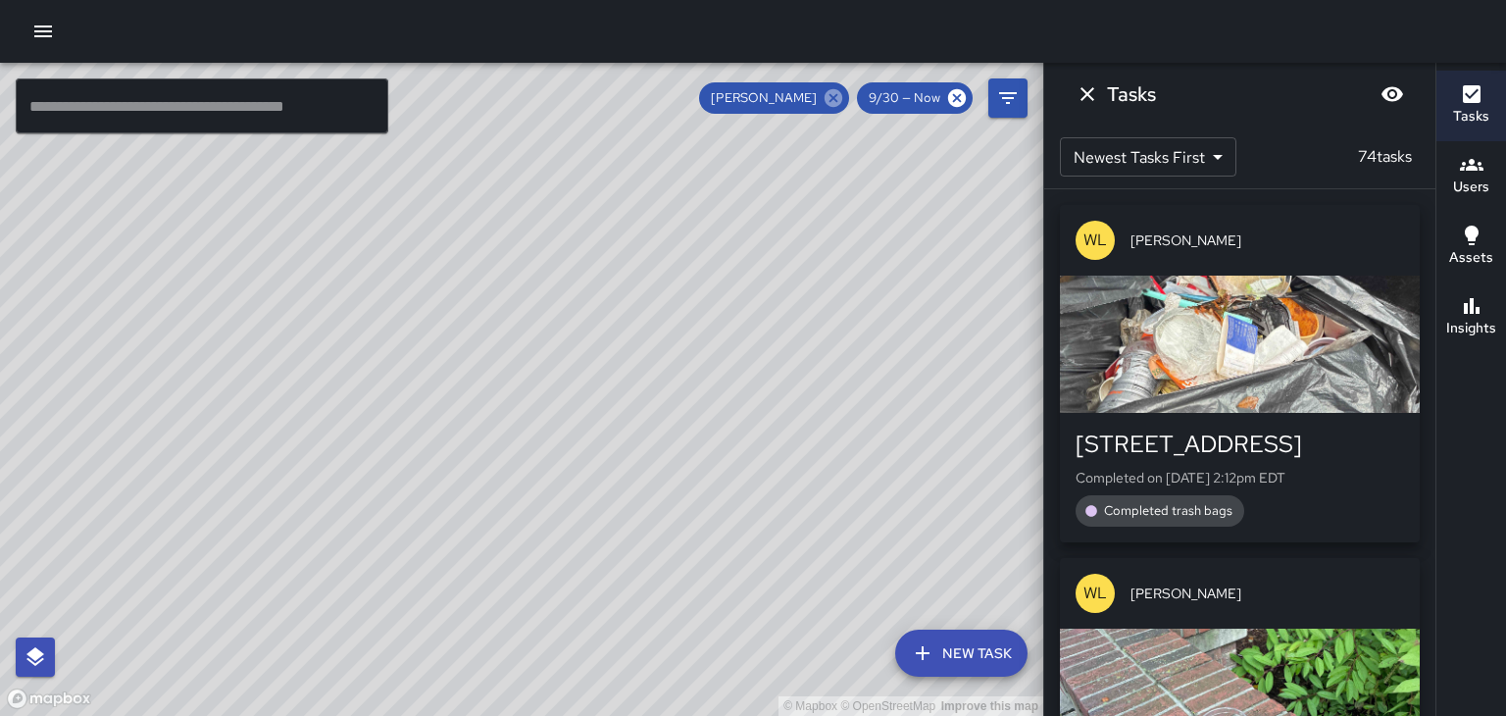
click at [830, 108] on icon at bounding box center [834, 98] width 22 height 22
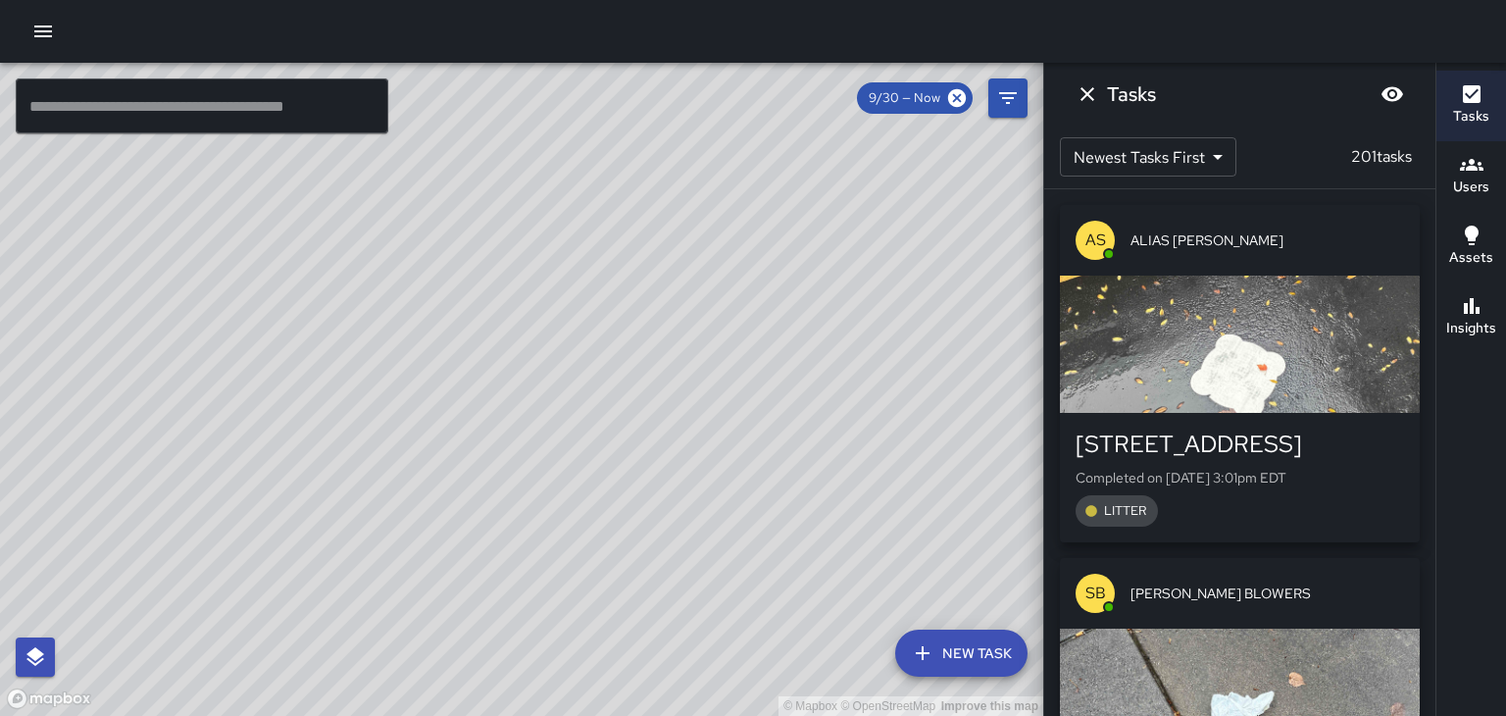
click at [725, 475] on div "© Mapbox © OpenStreetMap Improve this map" at bounding box center [521, 389] width 1043 height 653
click at [729, 462] on div "© Mapbox © OpenStreetMap Improve this map" at bounding box center [521, 389] width 1043 height 653
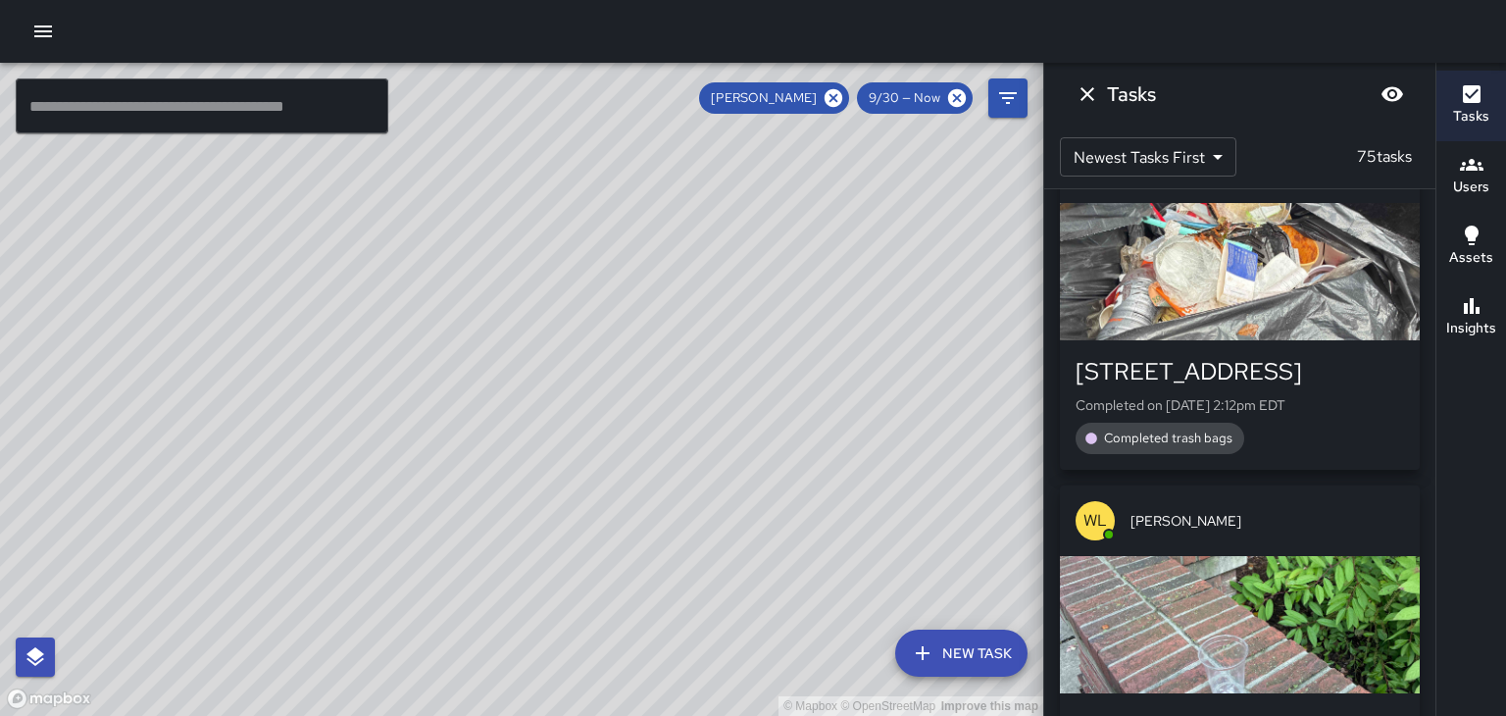
scroll to position [427, 0]
click at [1080, 96] on icon "Dismiss" at bounding box center [1088, 94] width 24 height 24
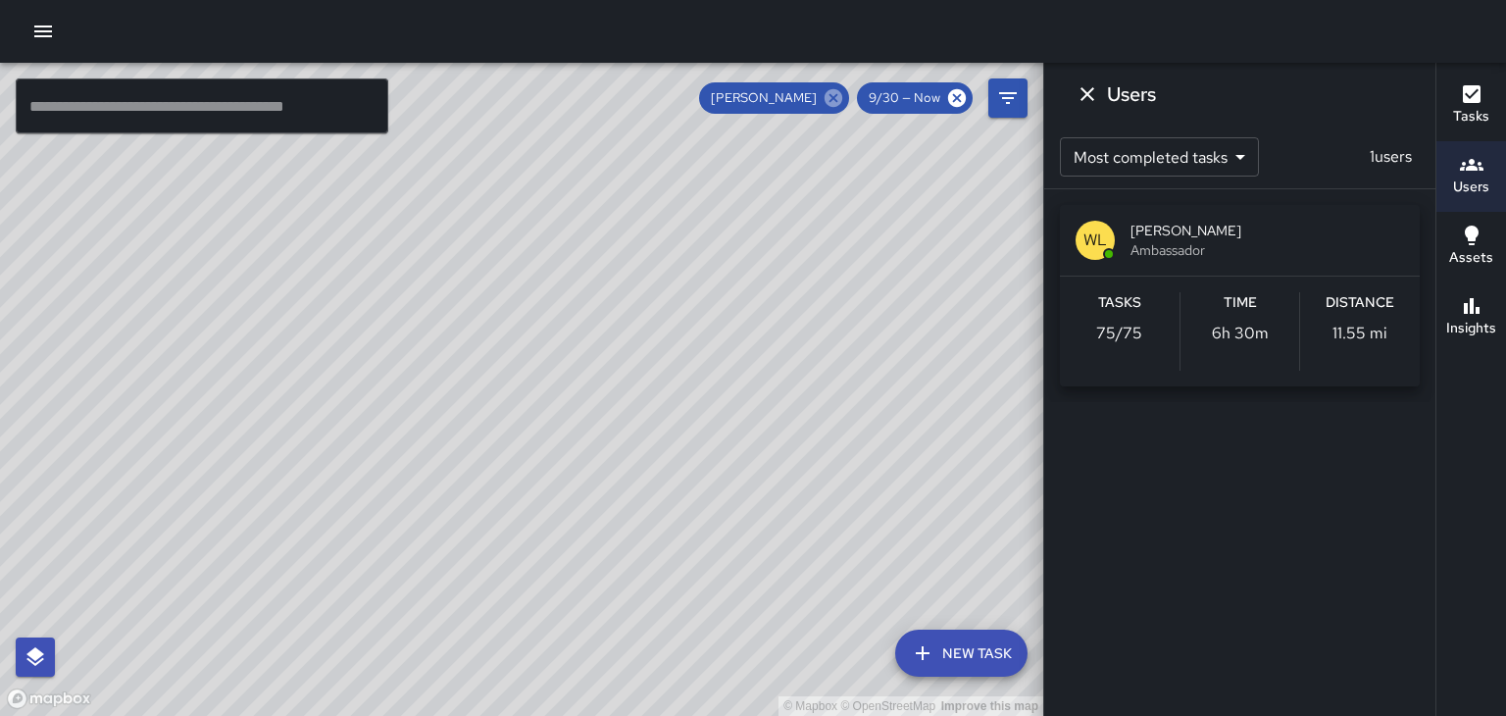
click at [840, 104] on icon at bounding box center [834, 98] width 18 height 18
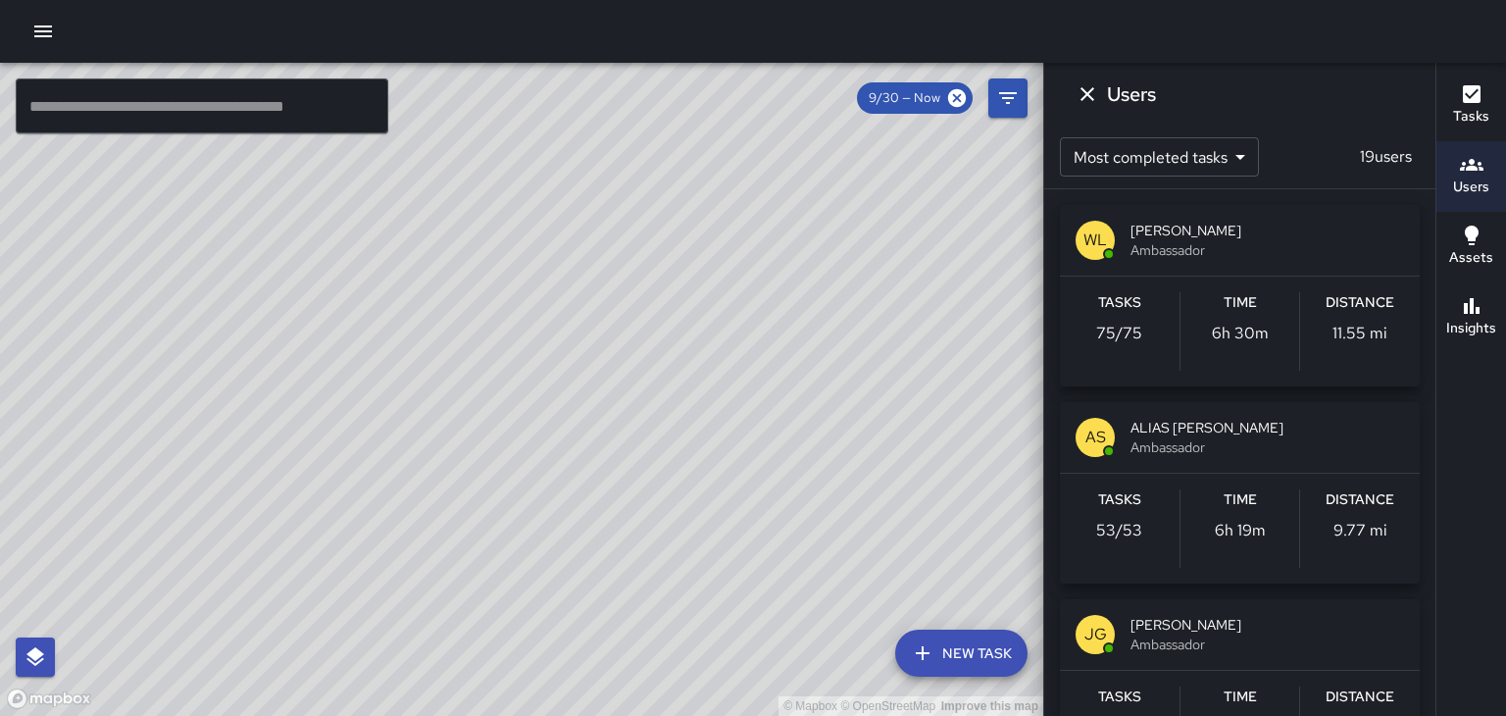
click at [734, 356] on div "© Mapbox © OpenStreetMap Improve this map" at bounding box center [521, 389] width 1043 height 653
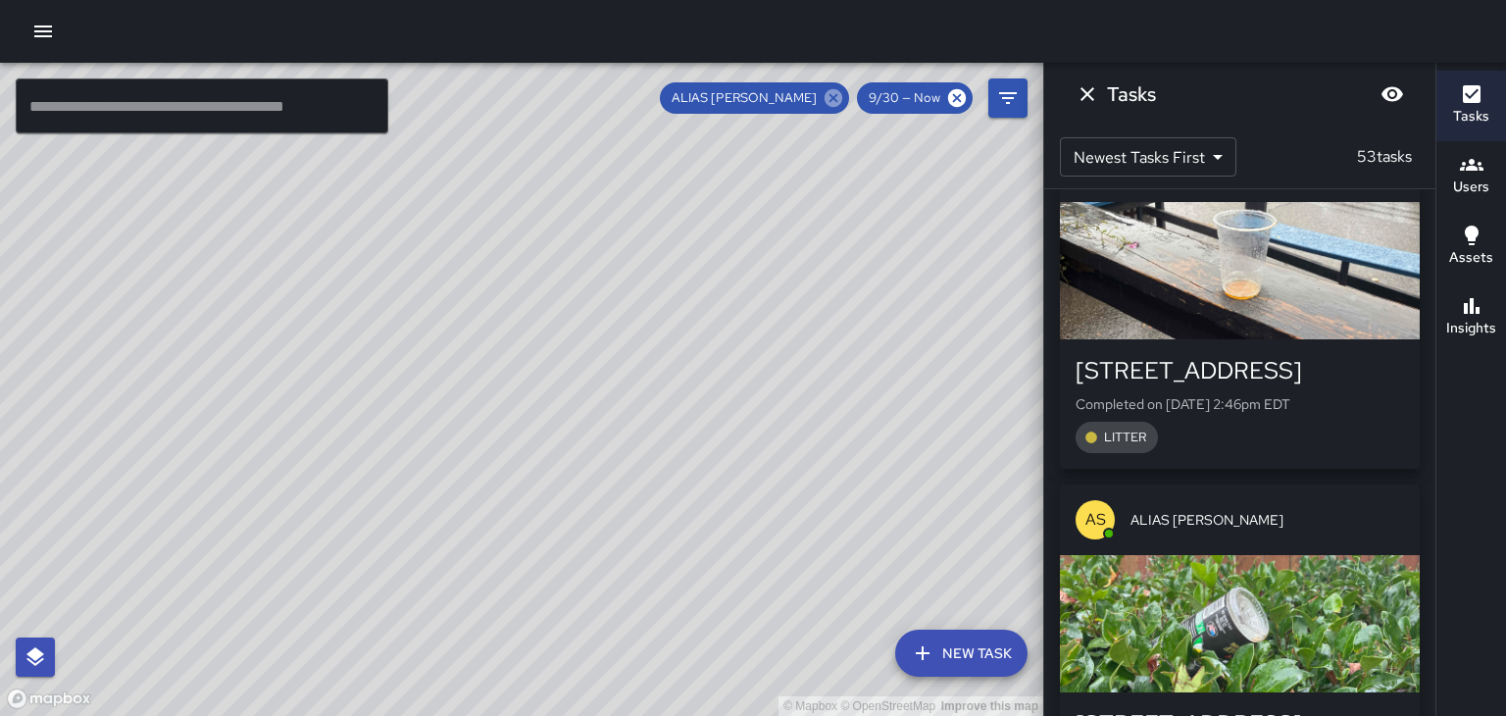
click at [838, 102] on icon at bounding box center [834, 98] width 22 height 22
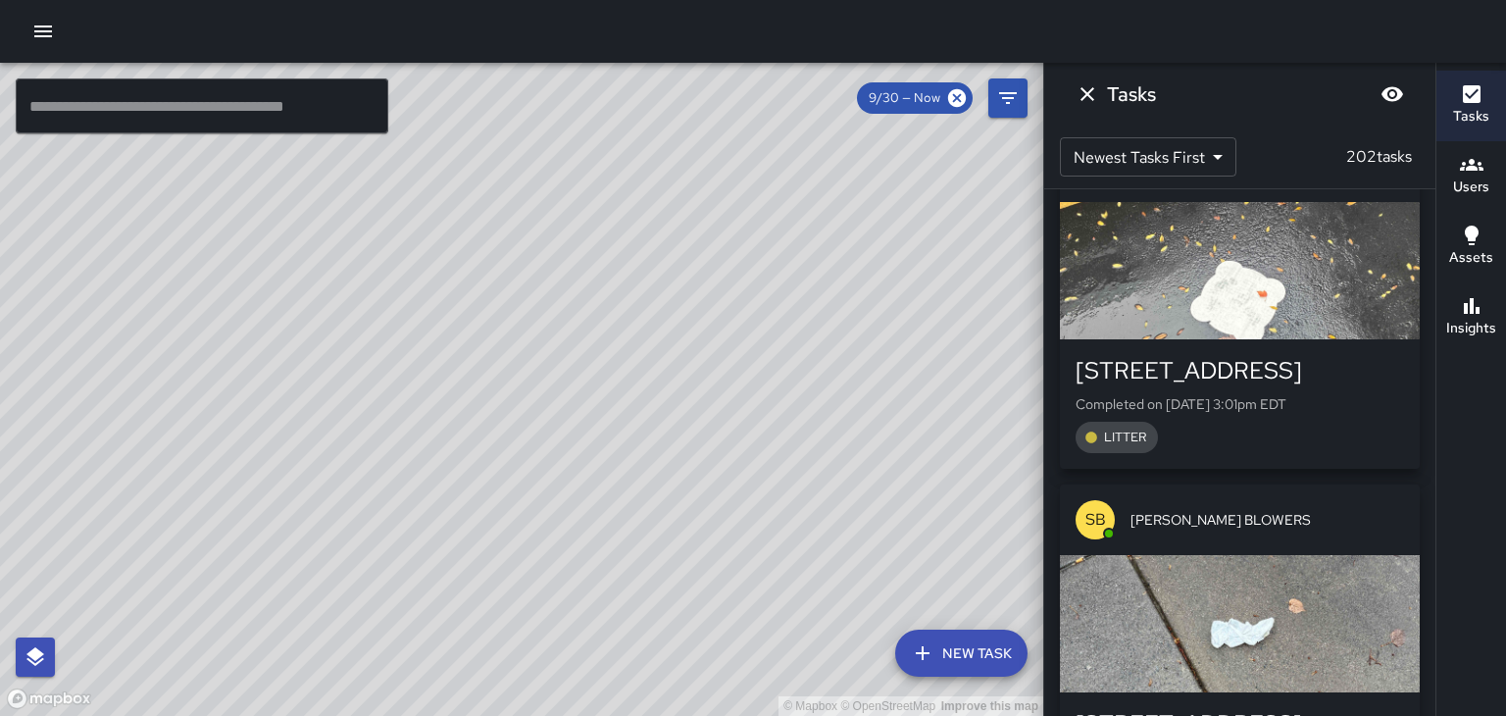
click at [678, 612] on div "© Mapbox © OpenStreetMap Improve this map" at bounding box center [521, 389] width 1043 height 653
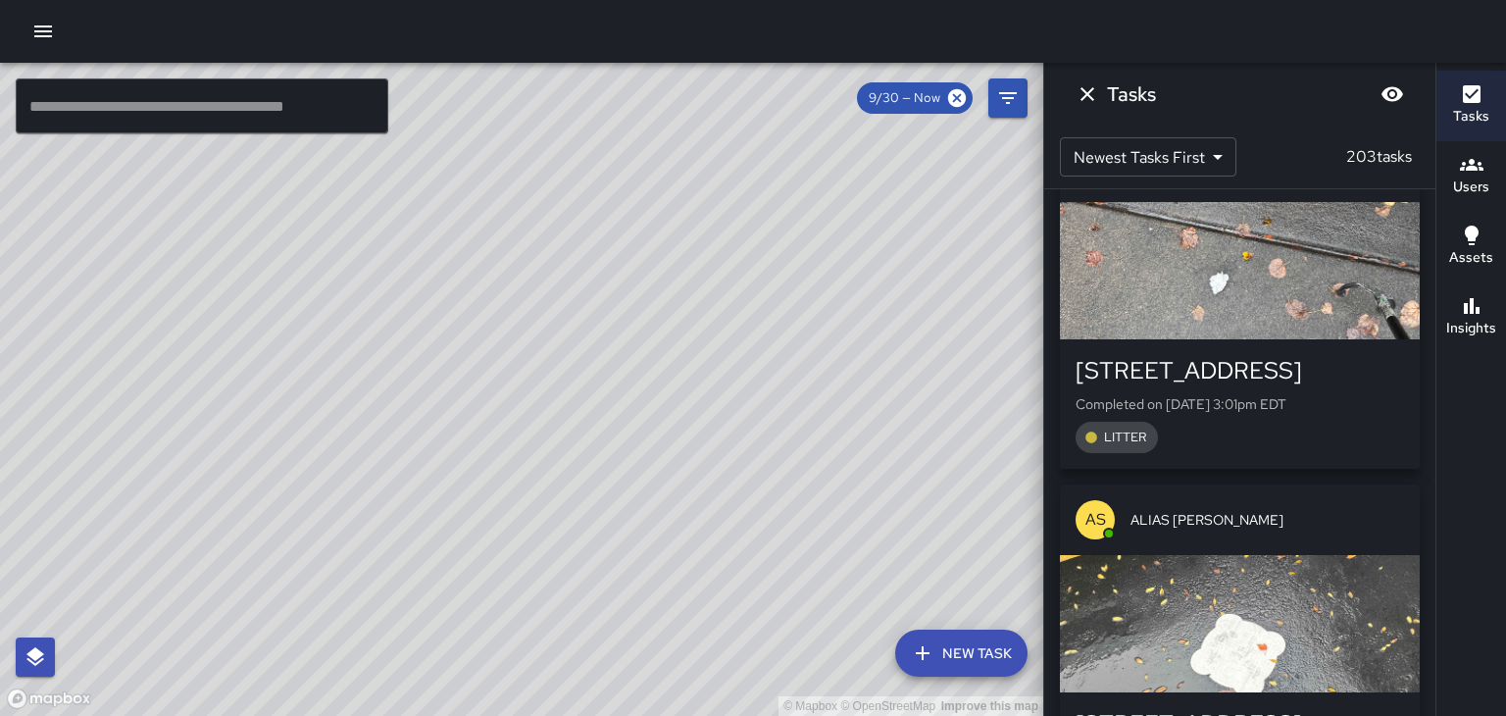
click at [1477, 185] on h6 "Users" at bounding box center [1471, 188] width 36 height 22
